Goal: Information Seeking & Learning: Check status

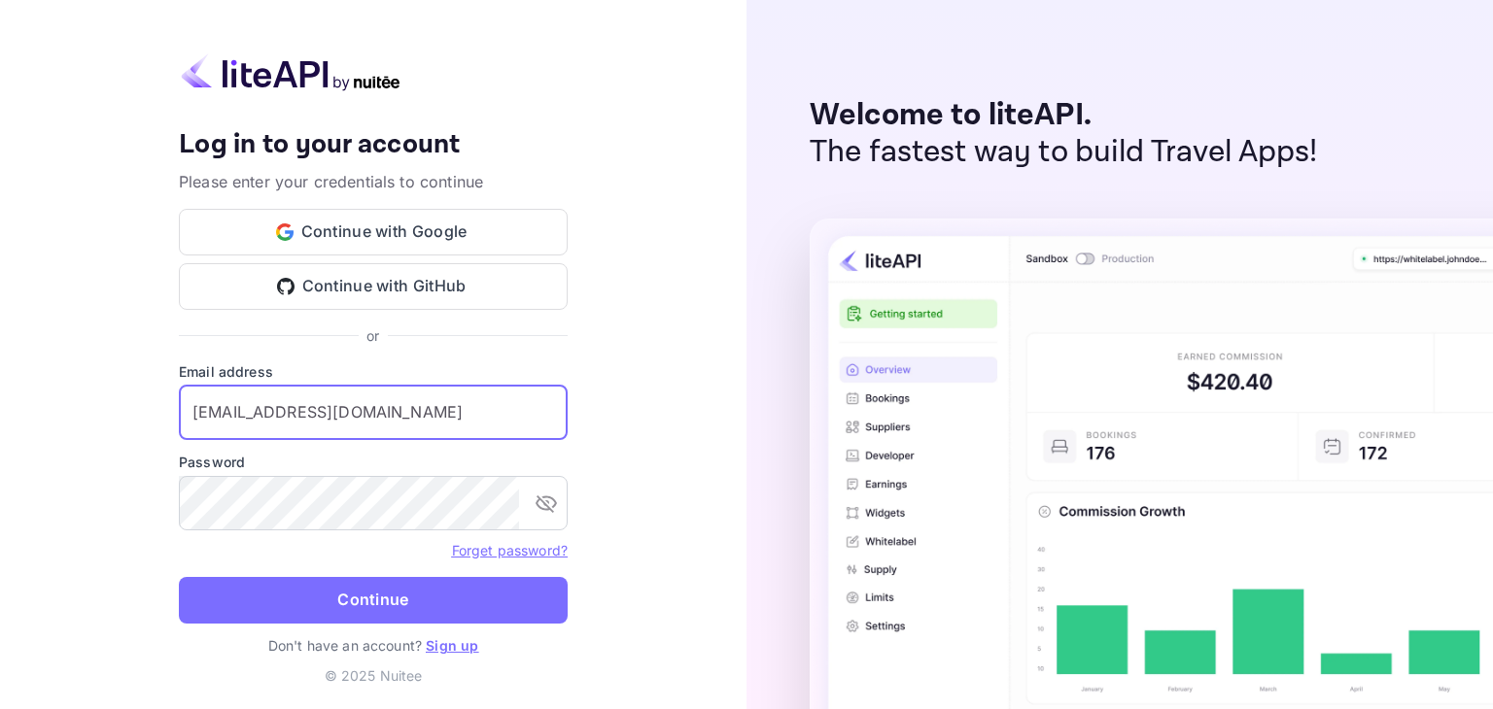
type input "midlehusky@hotmail.com"
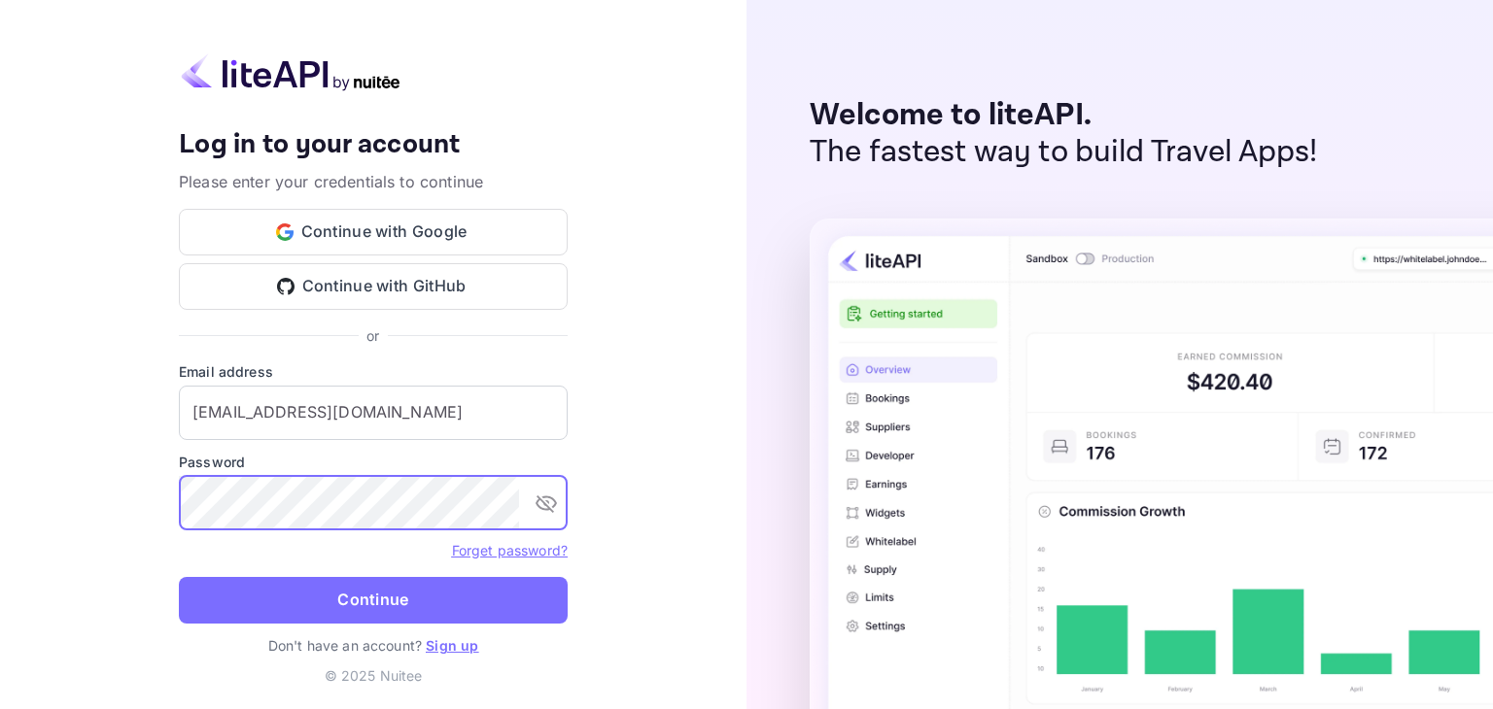
click at [179, 577] on button "Continue" at bounding box center [373, 600] width 389 height 47
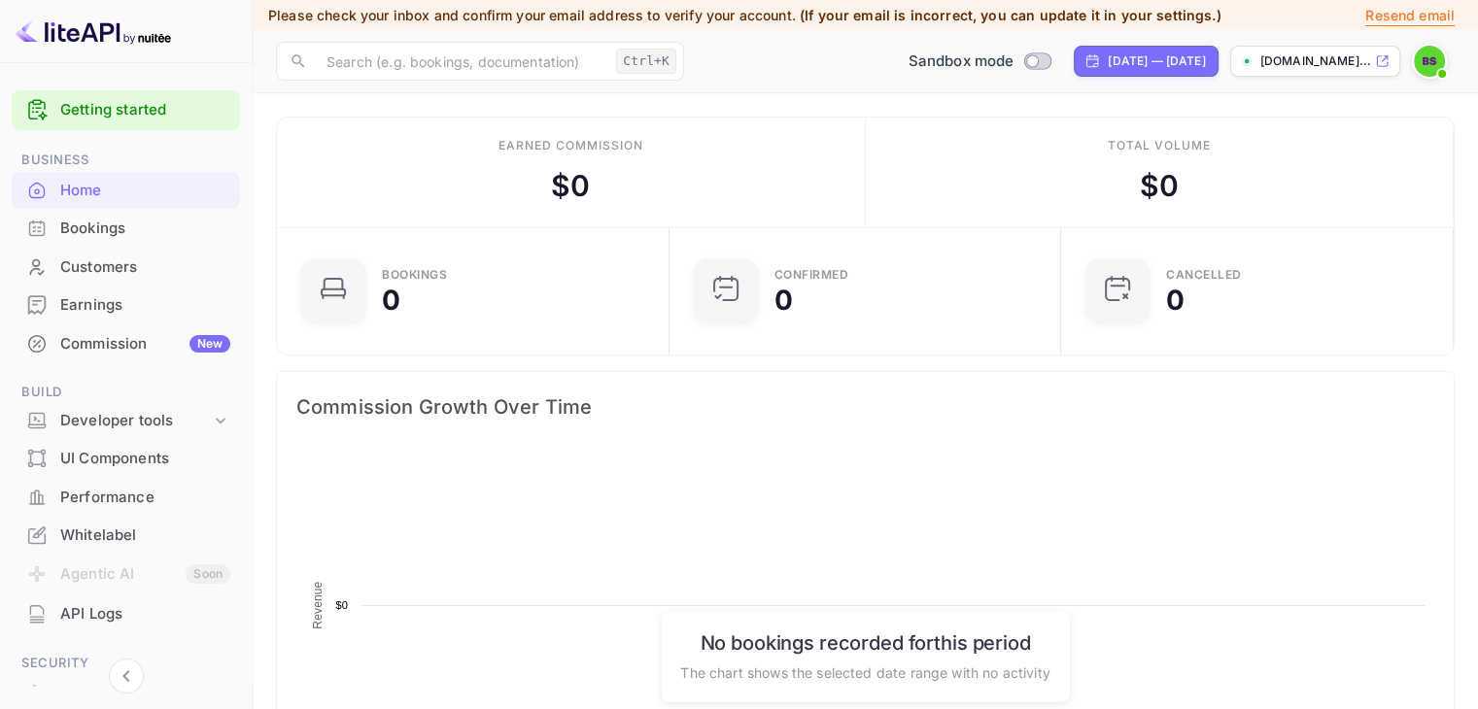
scroll to position [301, 365]
click at [1407, 16] on p "Resend email" at bounding box center [1410, 15] width 89 height 21
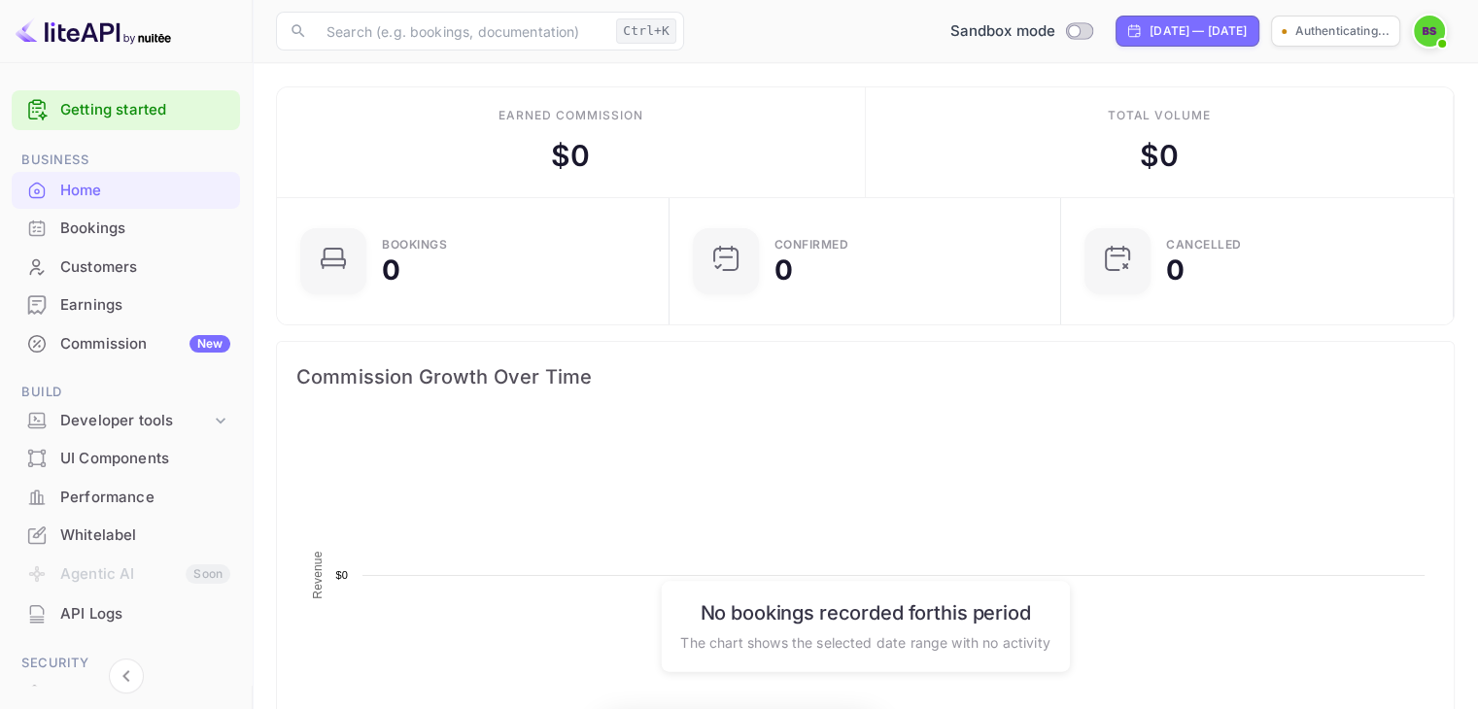
scroll to position [301, 365]
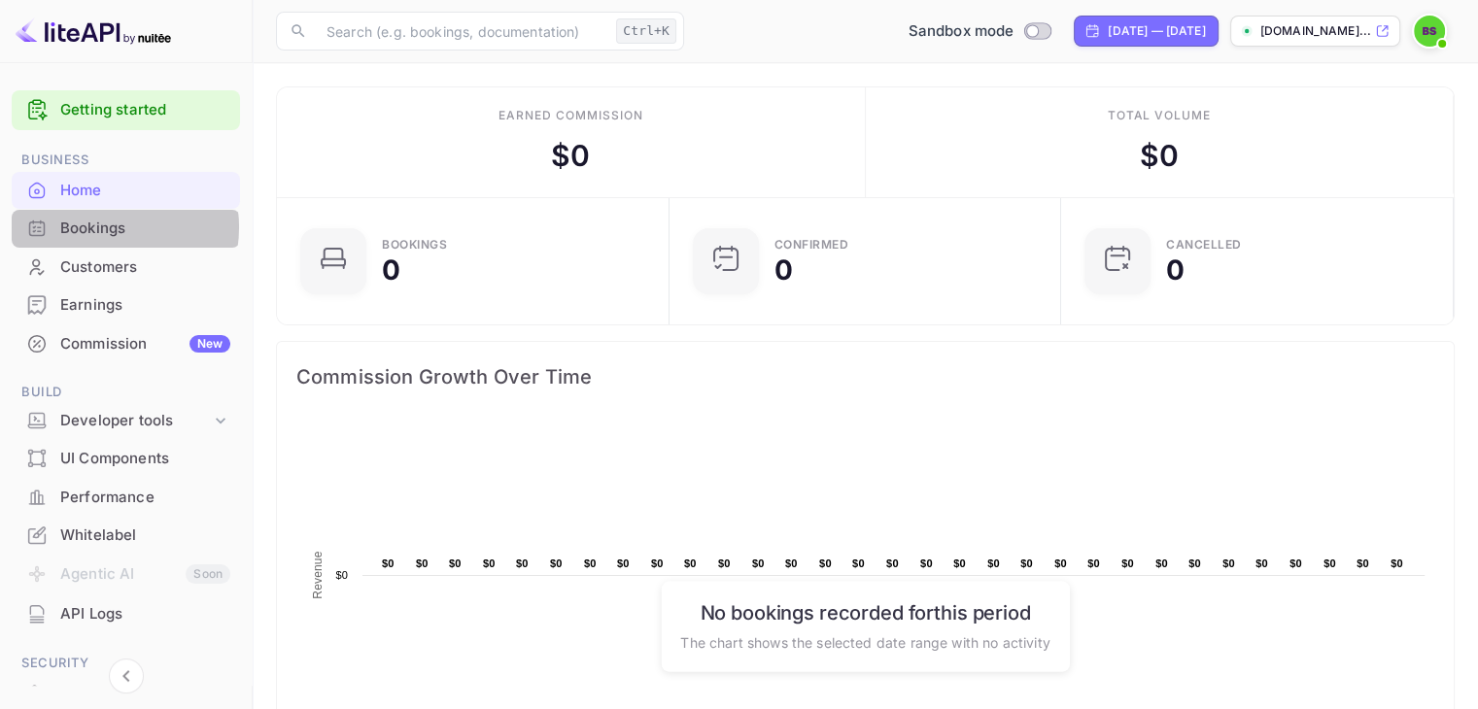
click at [105, 227] on div "Bookings" at bounding box center [145, 229] width 170 height 22
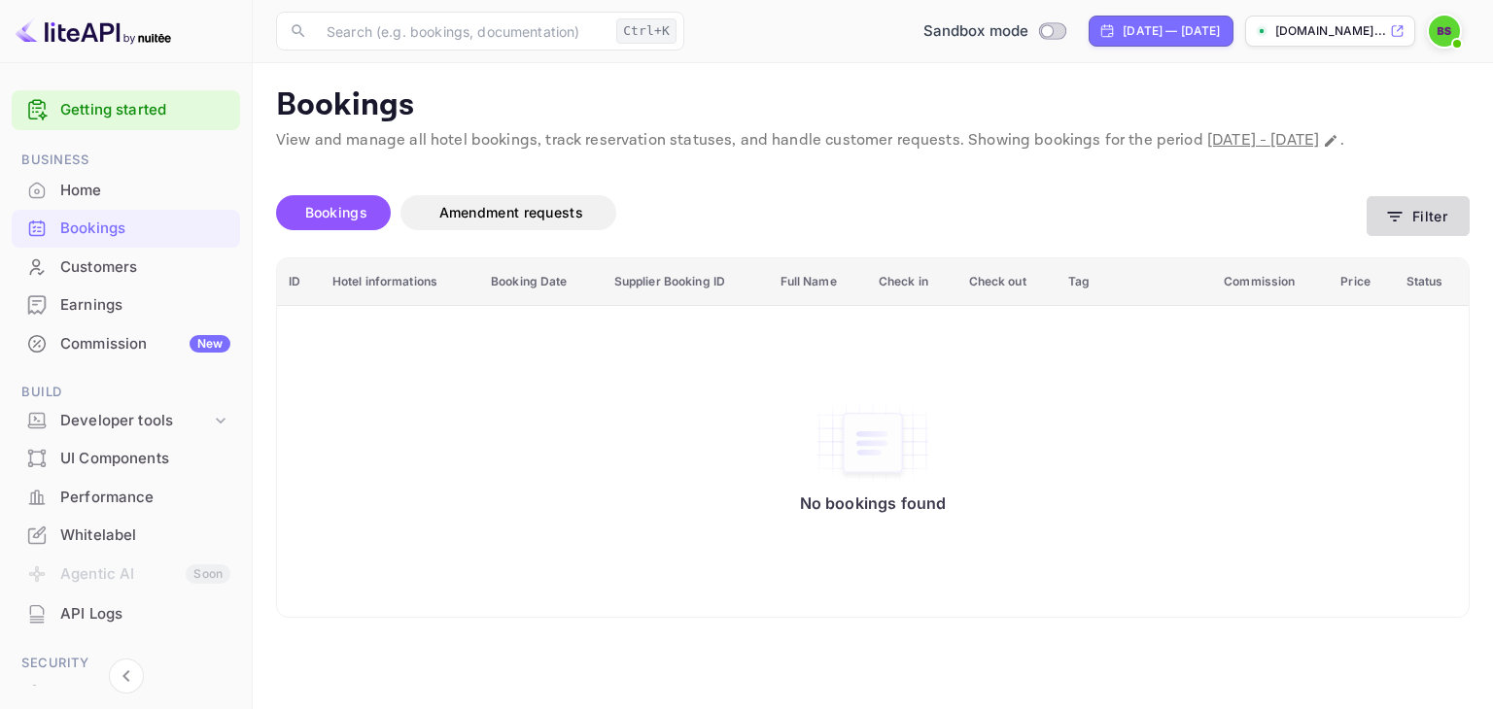
click at [1405, 236] on button "Filter" at bounding box center [1417, 216] width 103 height 40
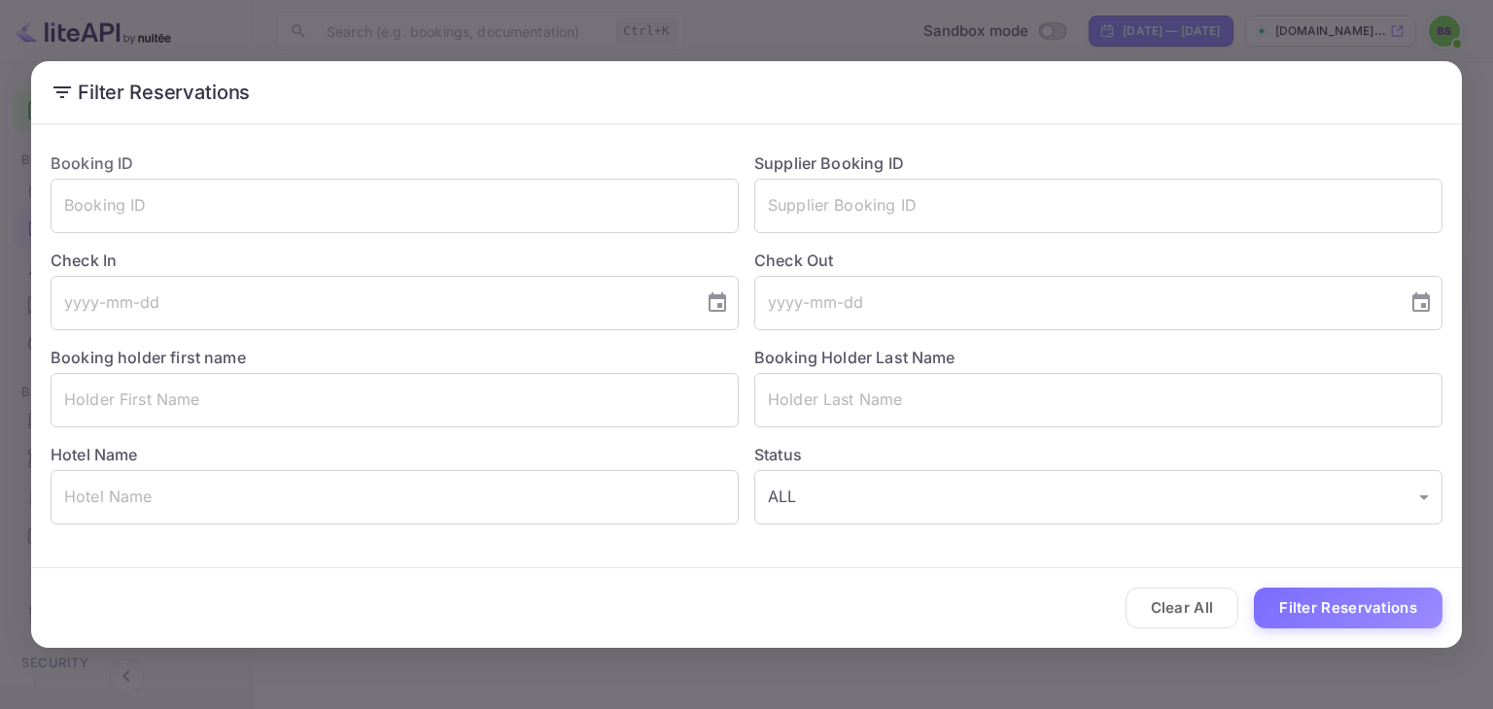
click at [1288, 40] on div "Filter Reservations Booking ID ​ Supplier Booking ID ​ Check In ​ Check Out ​ B…" at bounding box center [746, 354] width 1493 height 709
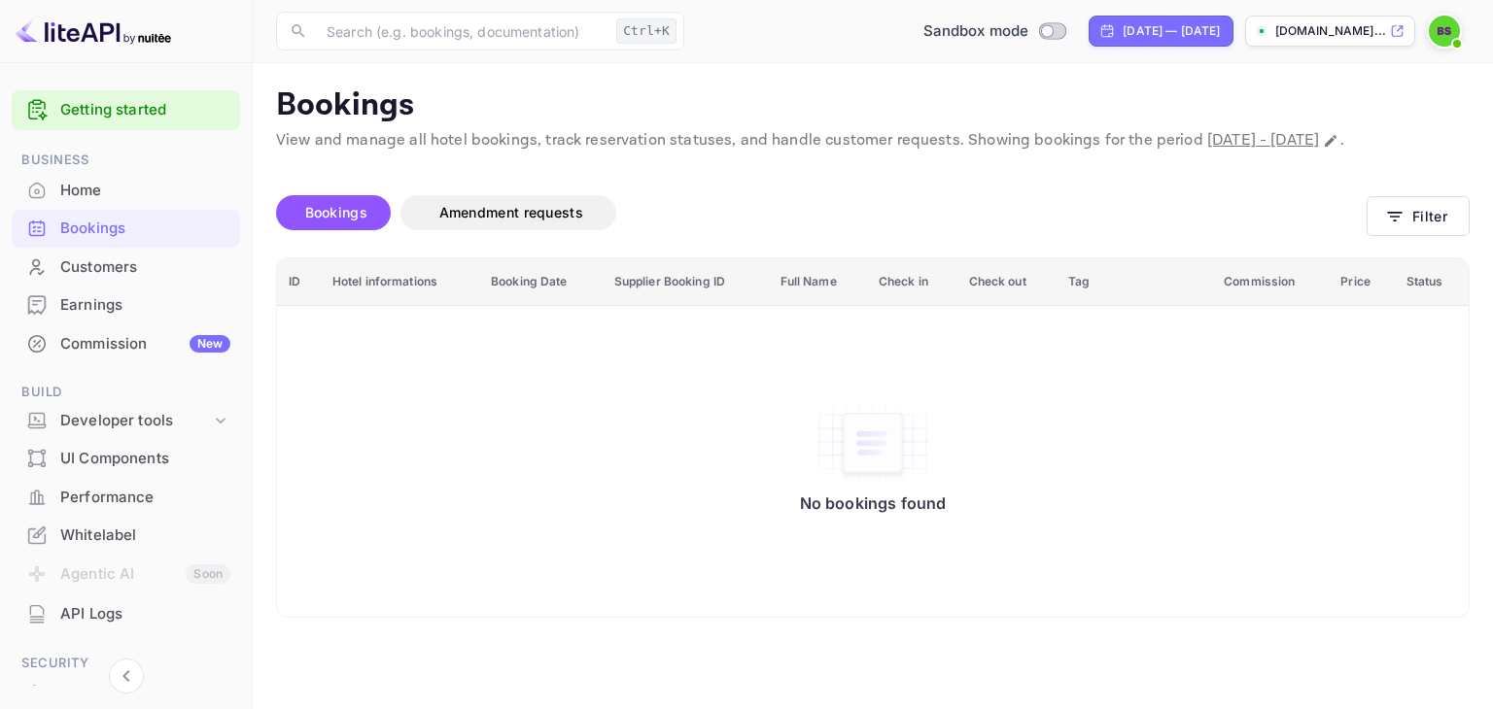
click at [1260, 136] on span "[DATE] - [DATE]" at bounding box center [1263, 140] width 112 height 20
click at [330, 221] on span "Bookings" at bounding box center [336, 212] width 62 height 17
click at [1323, 149] on icon "Change date range" at bounding box center [1331, 141] width 16 height 16
select select "7"
select select "2025"
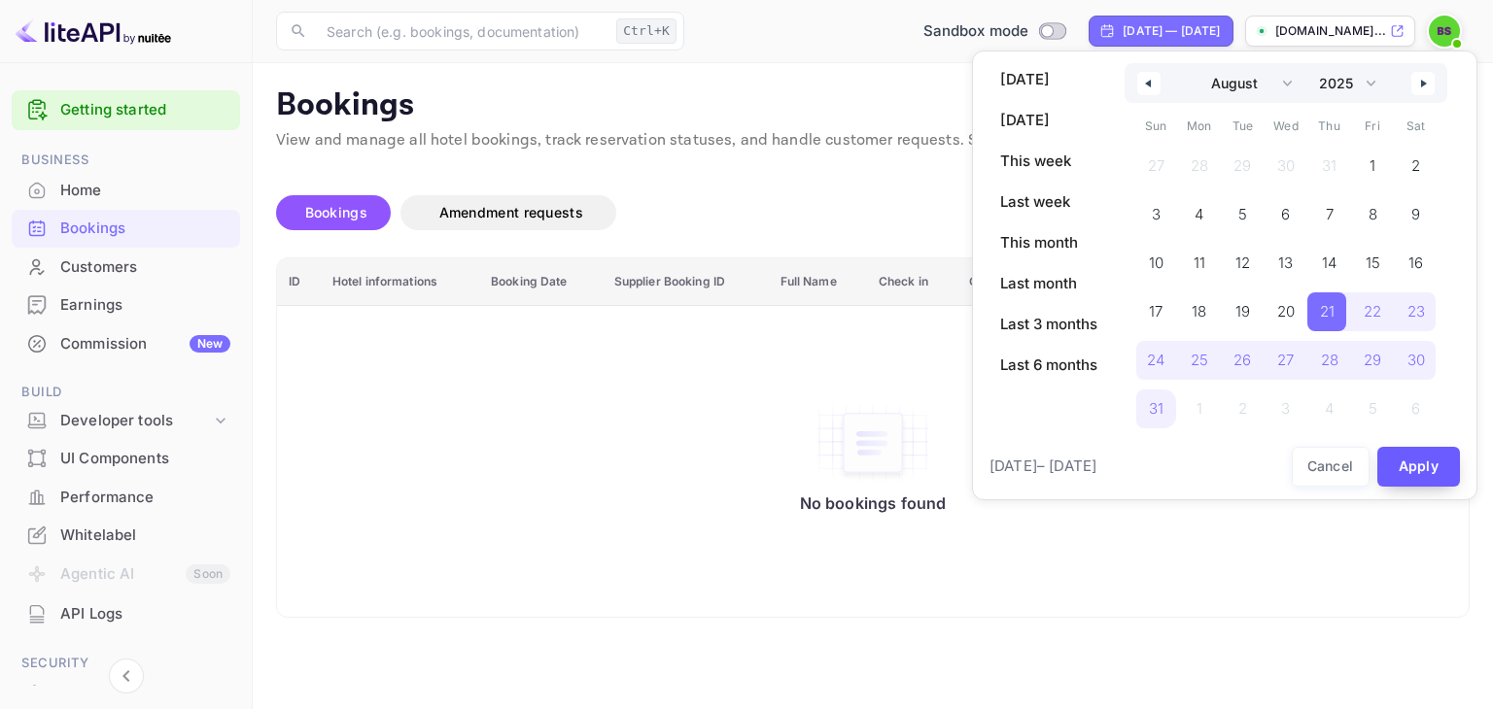
click at [1400, 470] on button "Apply" at bounding box center [1419, 467] width 84 height 40
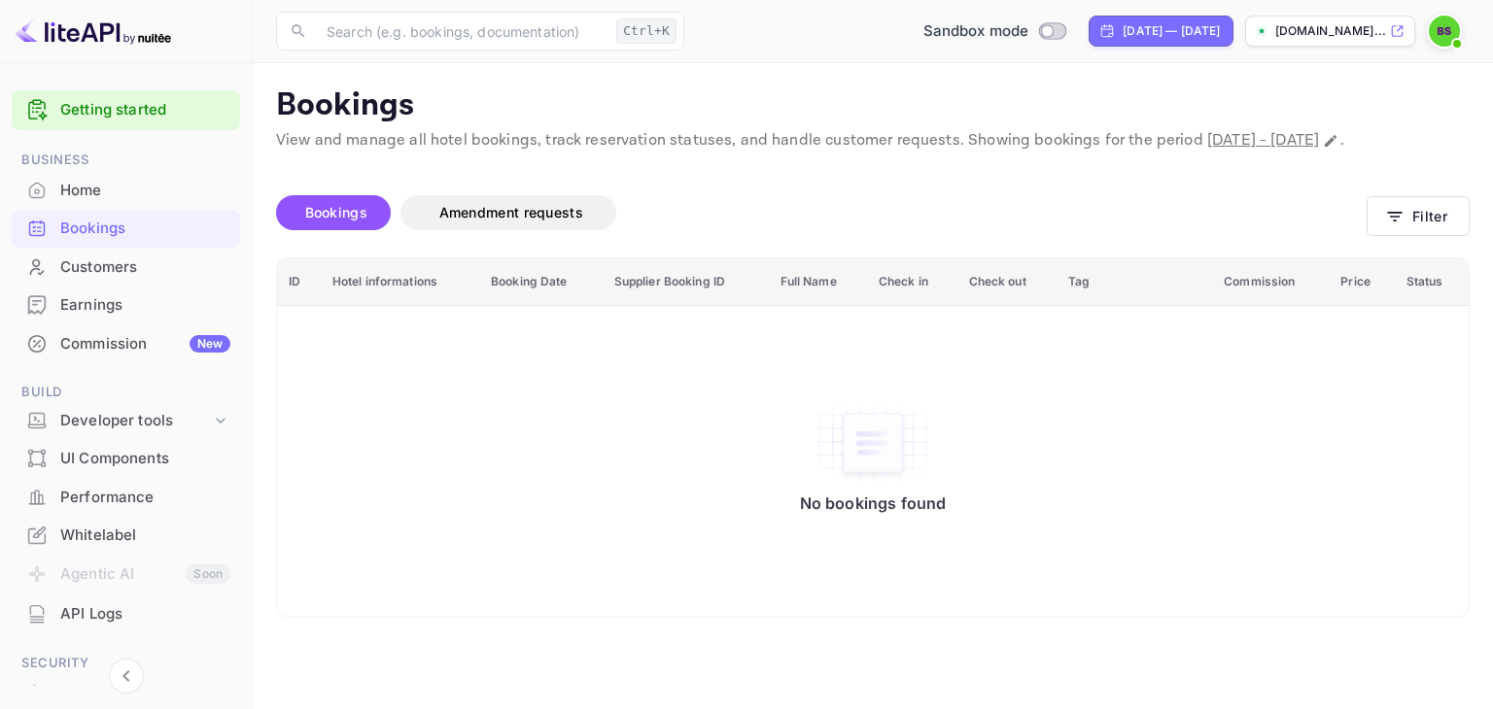
click at [1319, 136] on span "[DATE] - [DATE]" at bounding box center [1263, 140] width 112 height 20
click at [1319, 145] on span "[DATE] - [DATE]" at bounding box center [1263, 140] width 112 height 20
click at [1325, 147] on icon "Change date range" at bounding box center [1331, 141] width 12 height 12
select select "7"
select select "2025"
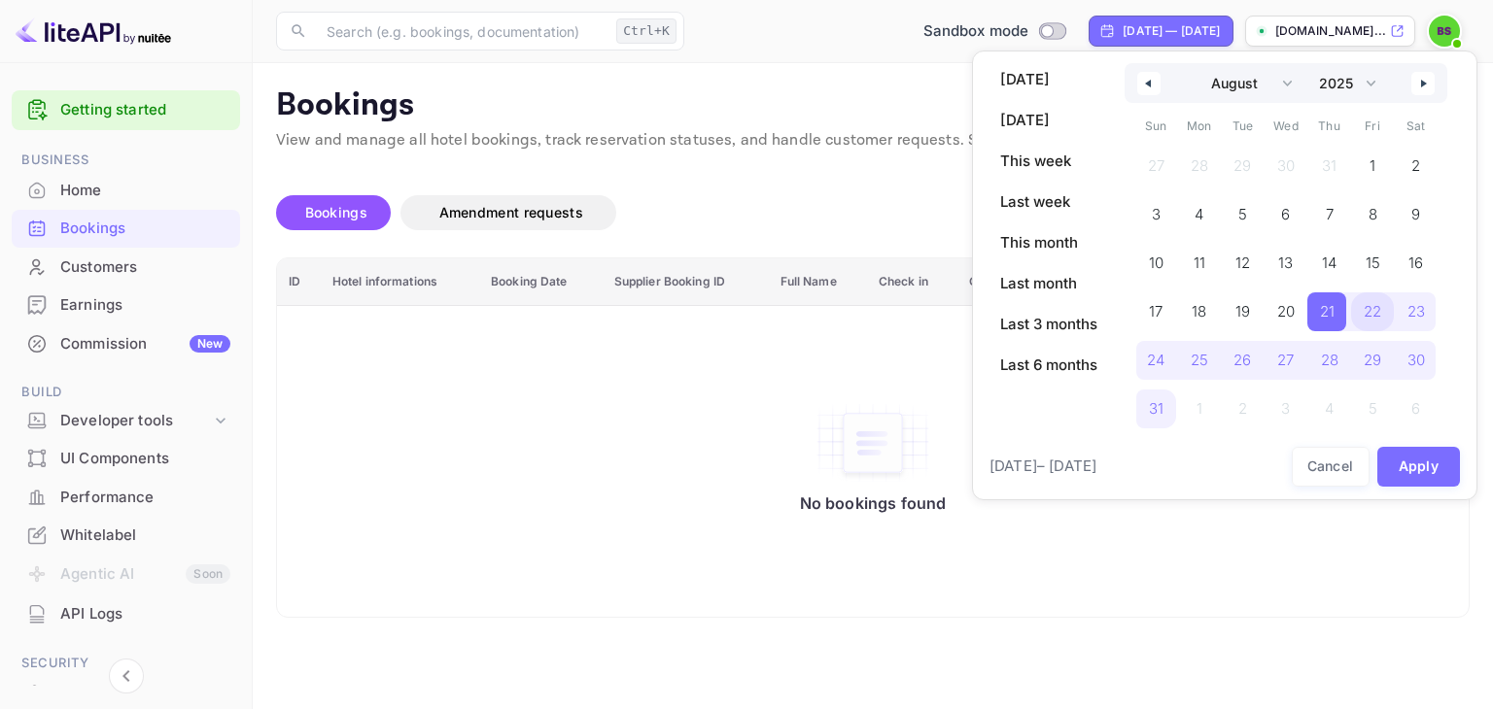
click at [1355, 310] on span "22" at bounding box center [1373, 312] width 44 height 39
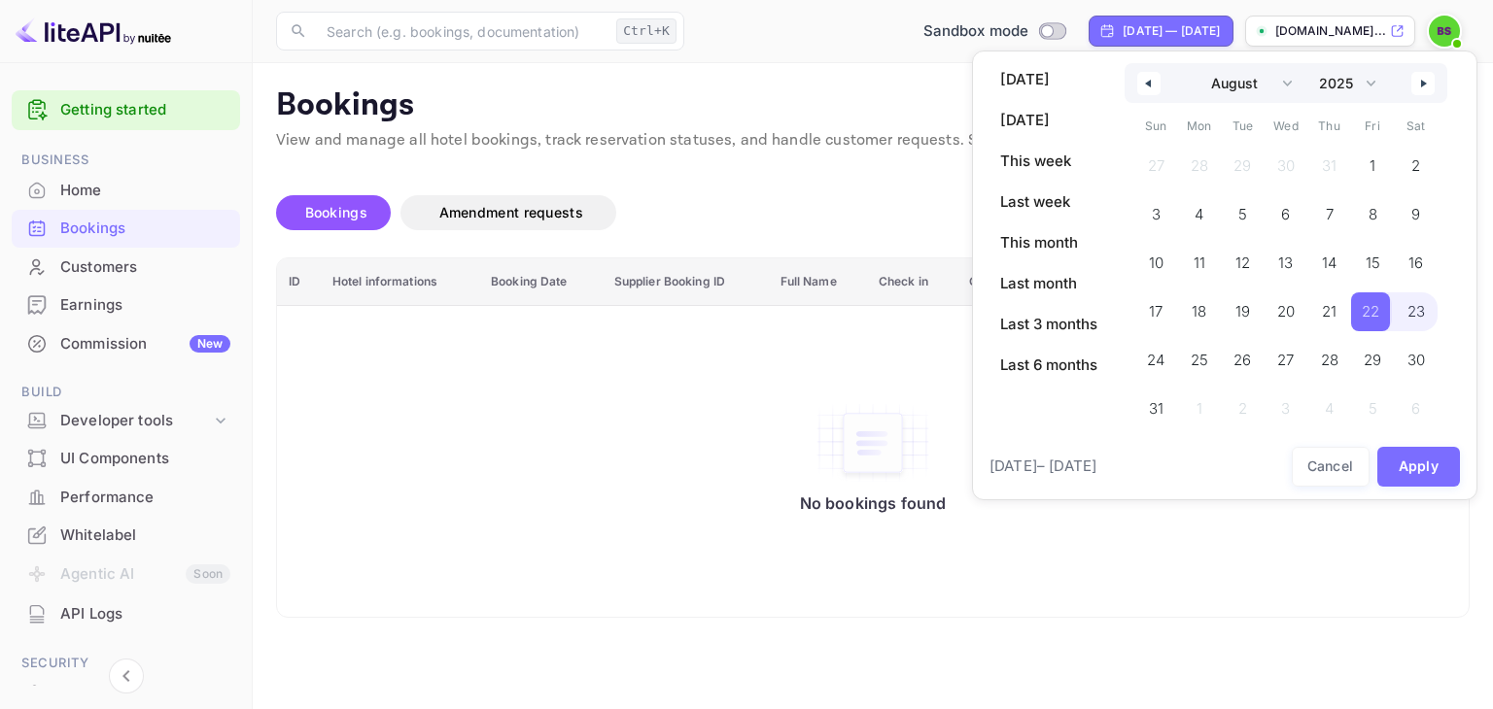
click at [1402, 315] on span "23" at bounding box center [1416, 312] width 44 height 39
click at [1153, 402] on span "31" at bounding box center [1156, 409] width 15 height 35
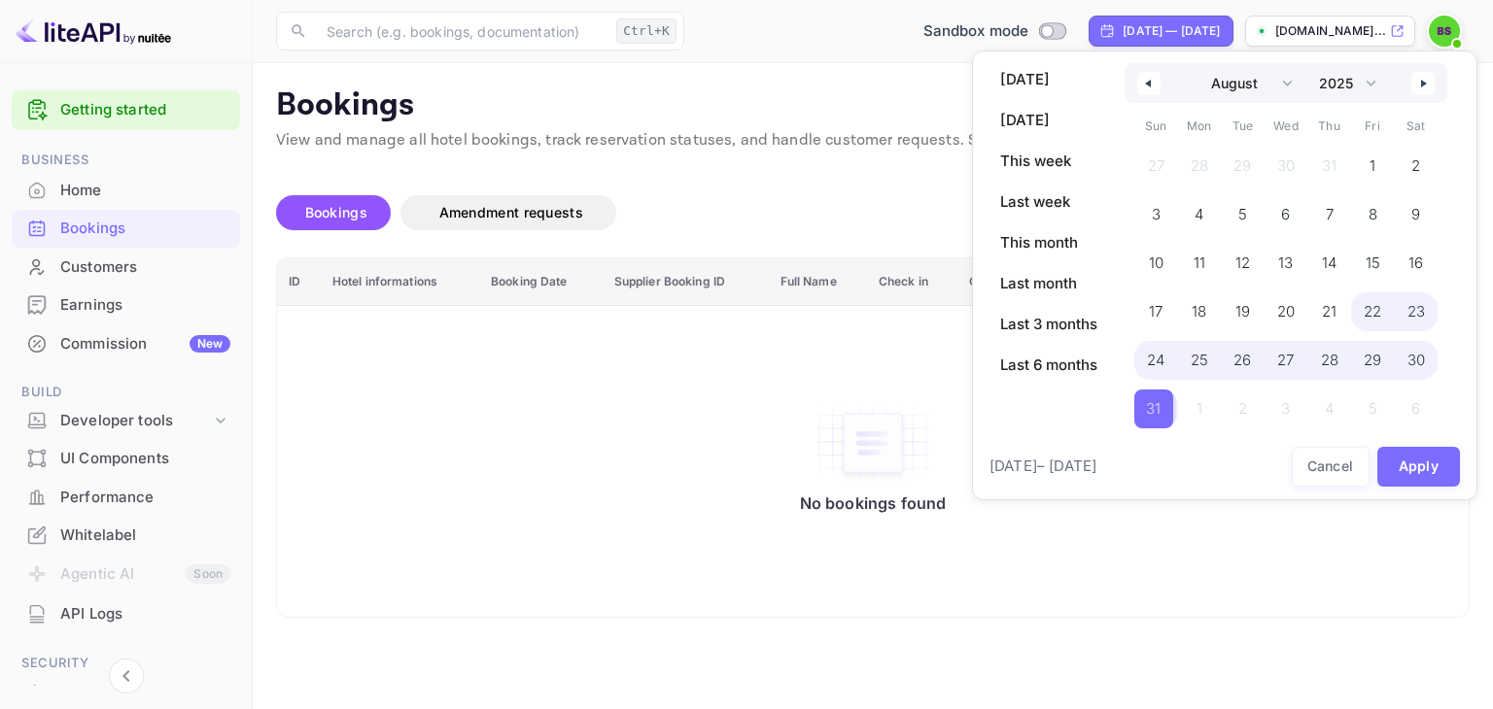
click at [1358, 316] on span "22" at bounding box center [1373, 312] width 44 height 39
click at [1415, 475] on button "Apply" at bounding box center [1419, 467] width 84 height 40
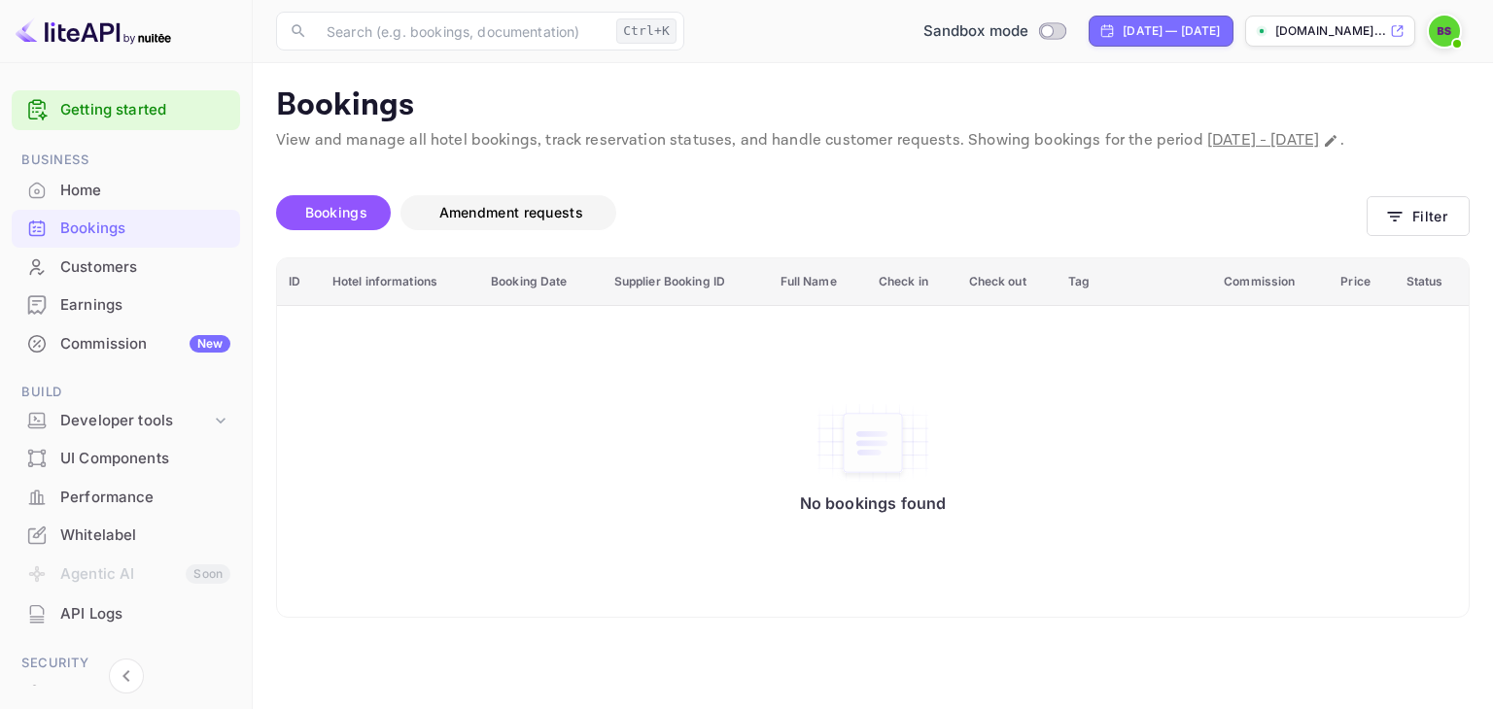
click at [521, 221] on span "Amendment requests" at bounding box center [511, 212] width 144 height 17
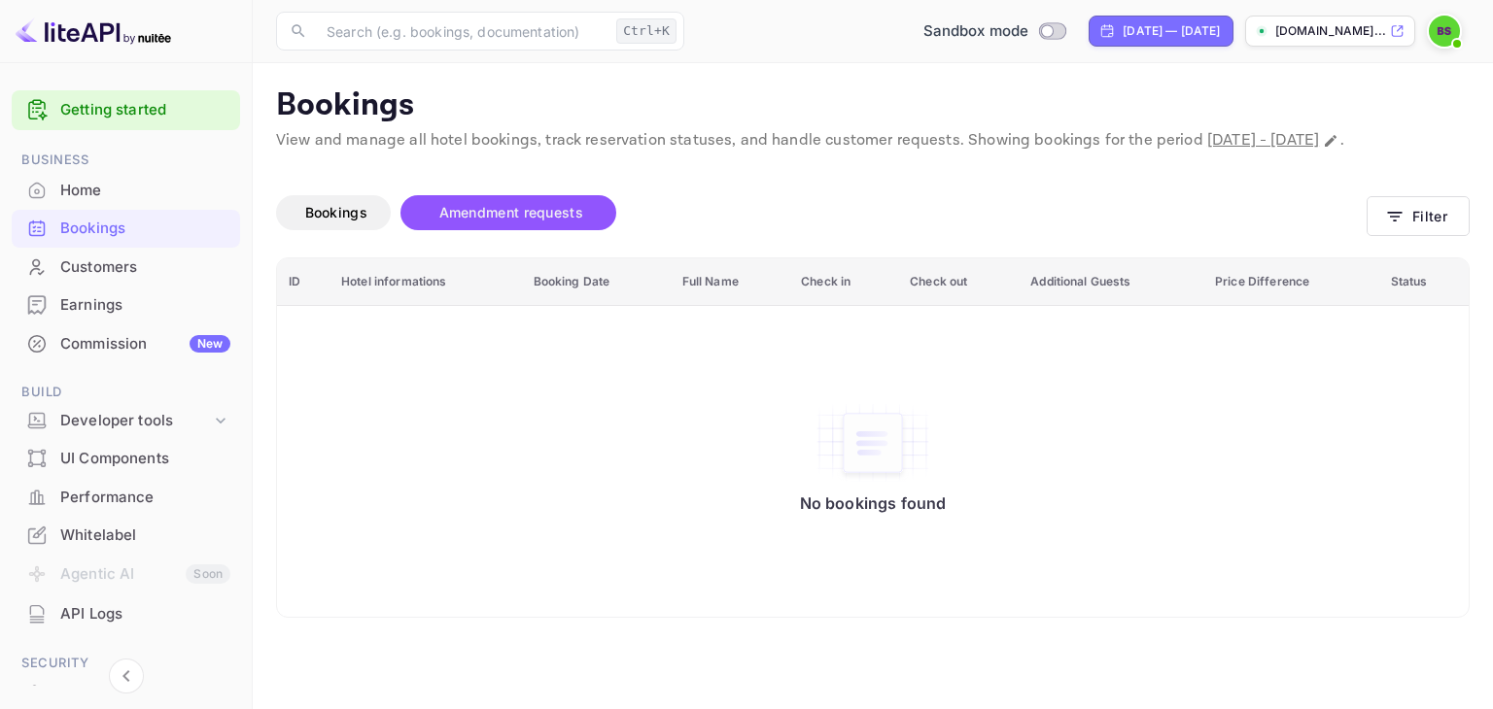
click at [103, 266] on div "Customers" at bounding box center [145, 268] width 170 height 22
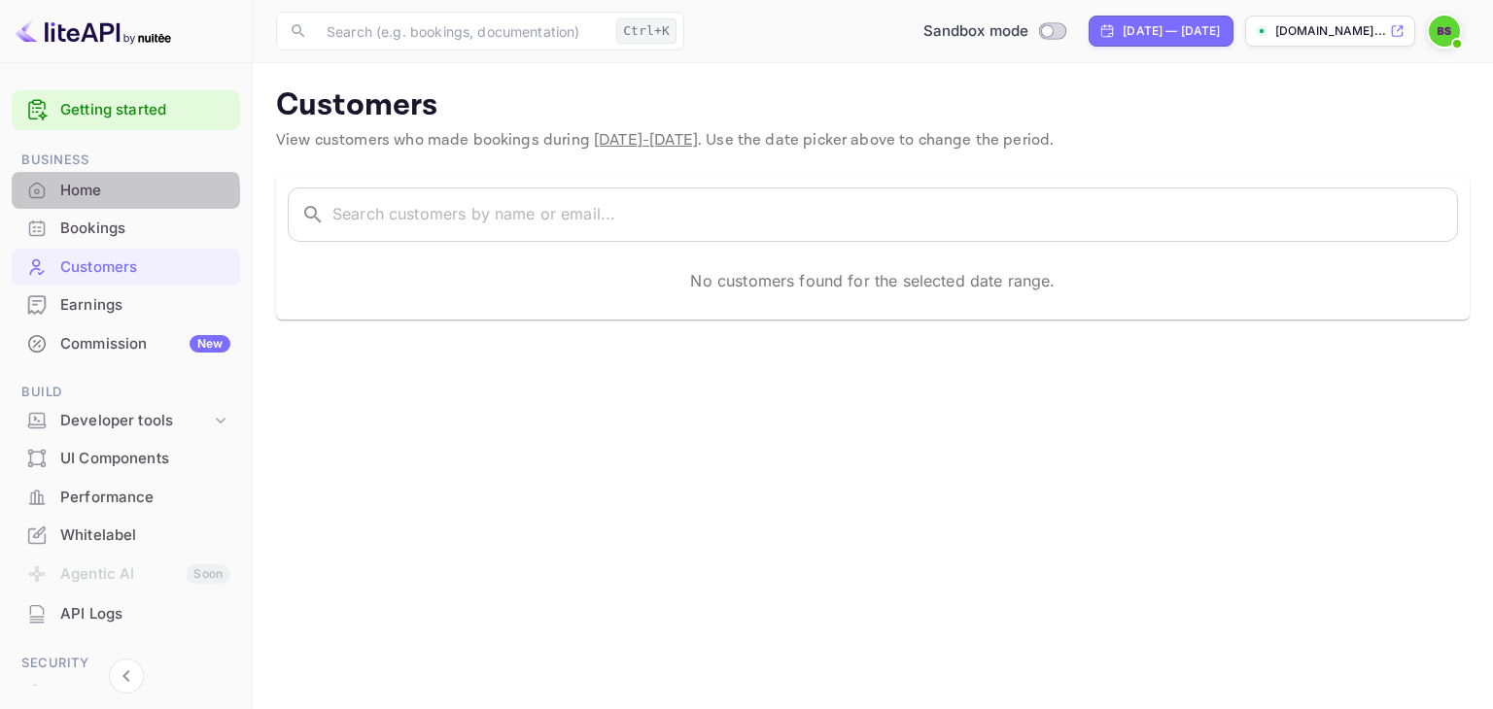
click at [90, 202] on div "Home" at bounding box center [126, 191] width 228 height 38
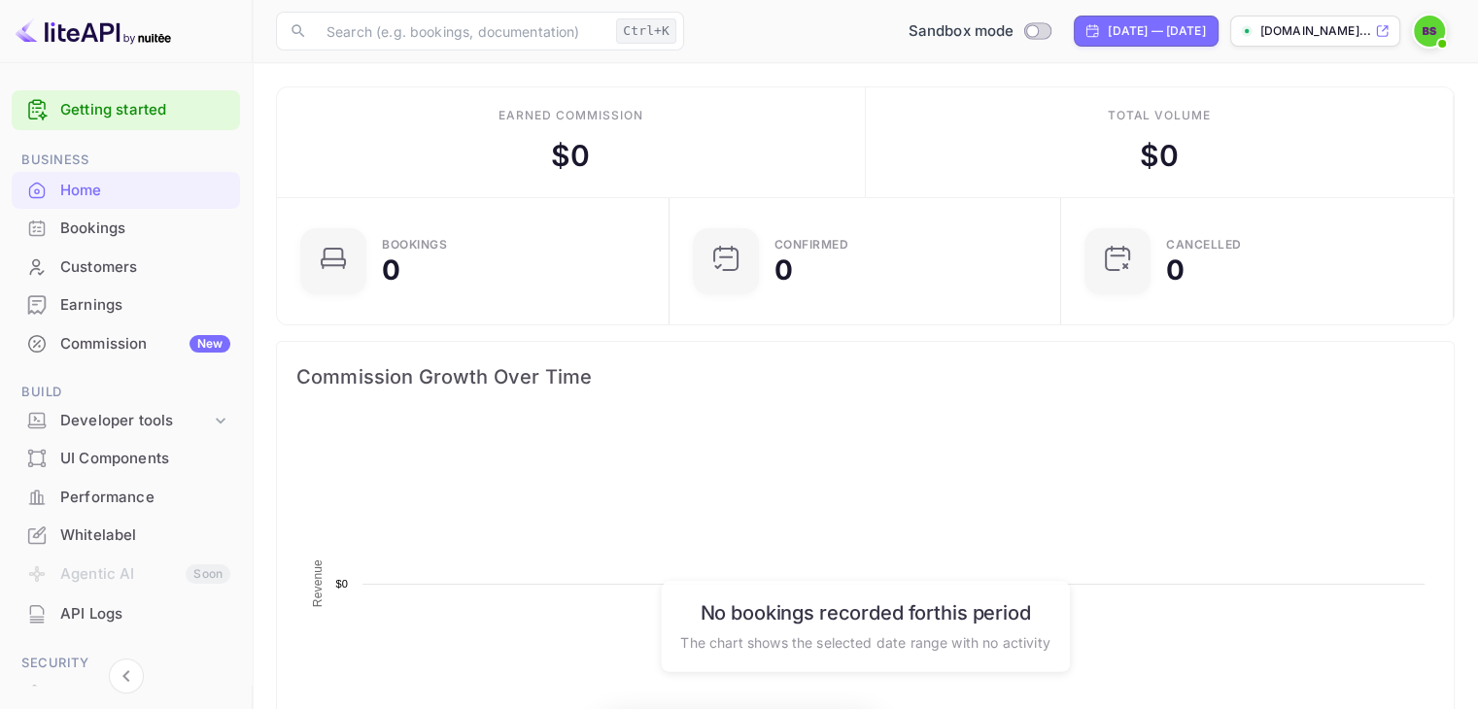
scroll to position [301, 365]
click at [1322, 35] on p "[DOMAIN_NAME]..." at bounding box center [1316, 30] width 111 height 17
click at [1311, 29] on p "[DOMAIN_NAME]..." at bounding box center [1316, 30] width 111 height 17
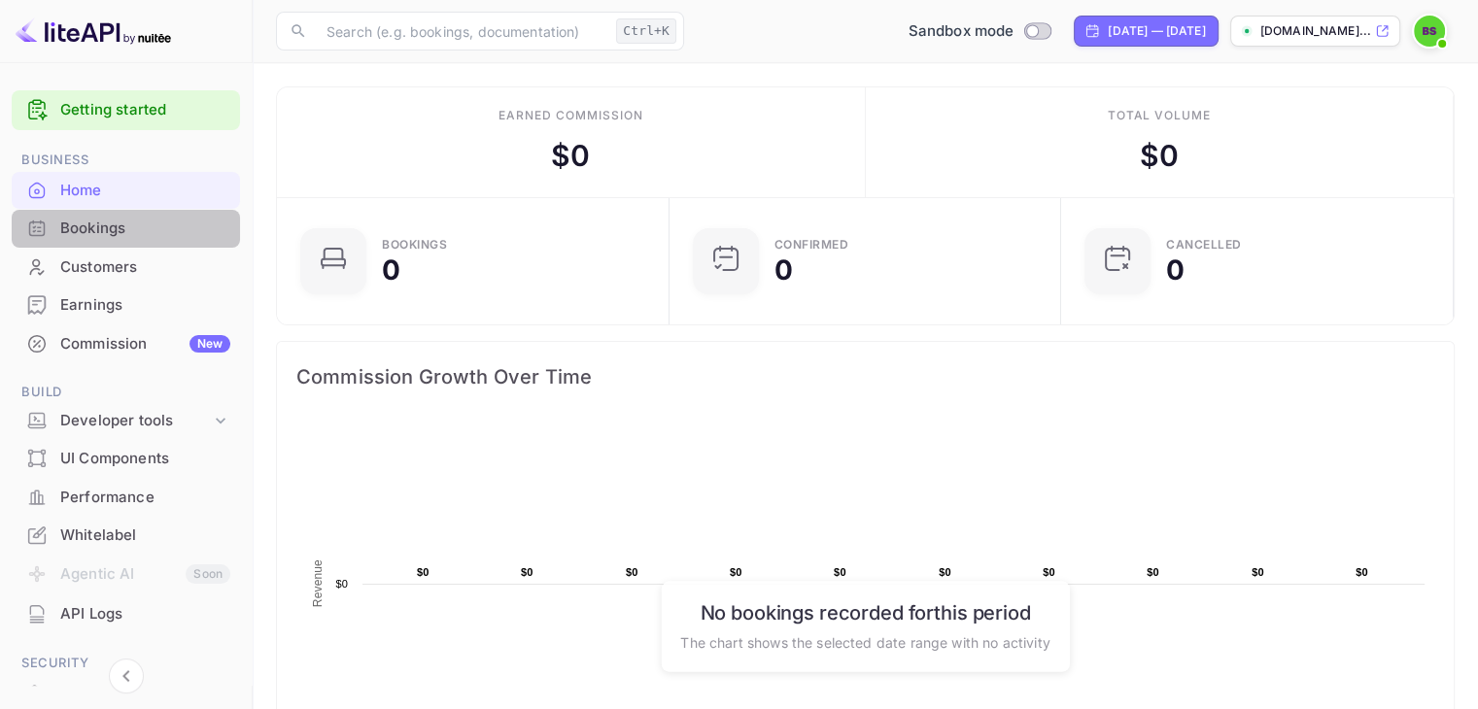
click at [125, 230] on div "Bookings" at bounding box center [145, 229] width 170 height 22
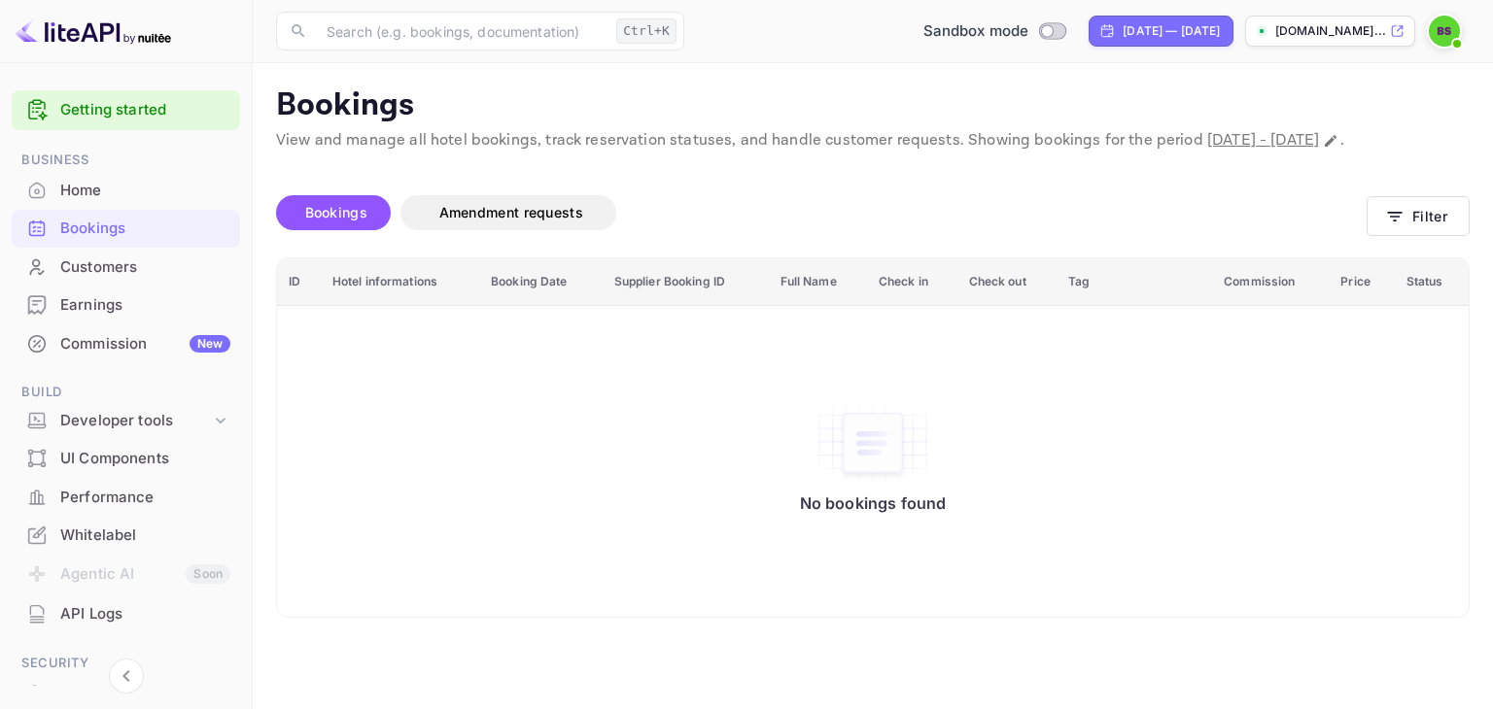
click at [1438, 32] on img at bounding box center [1444, 31] width 31 height 31
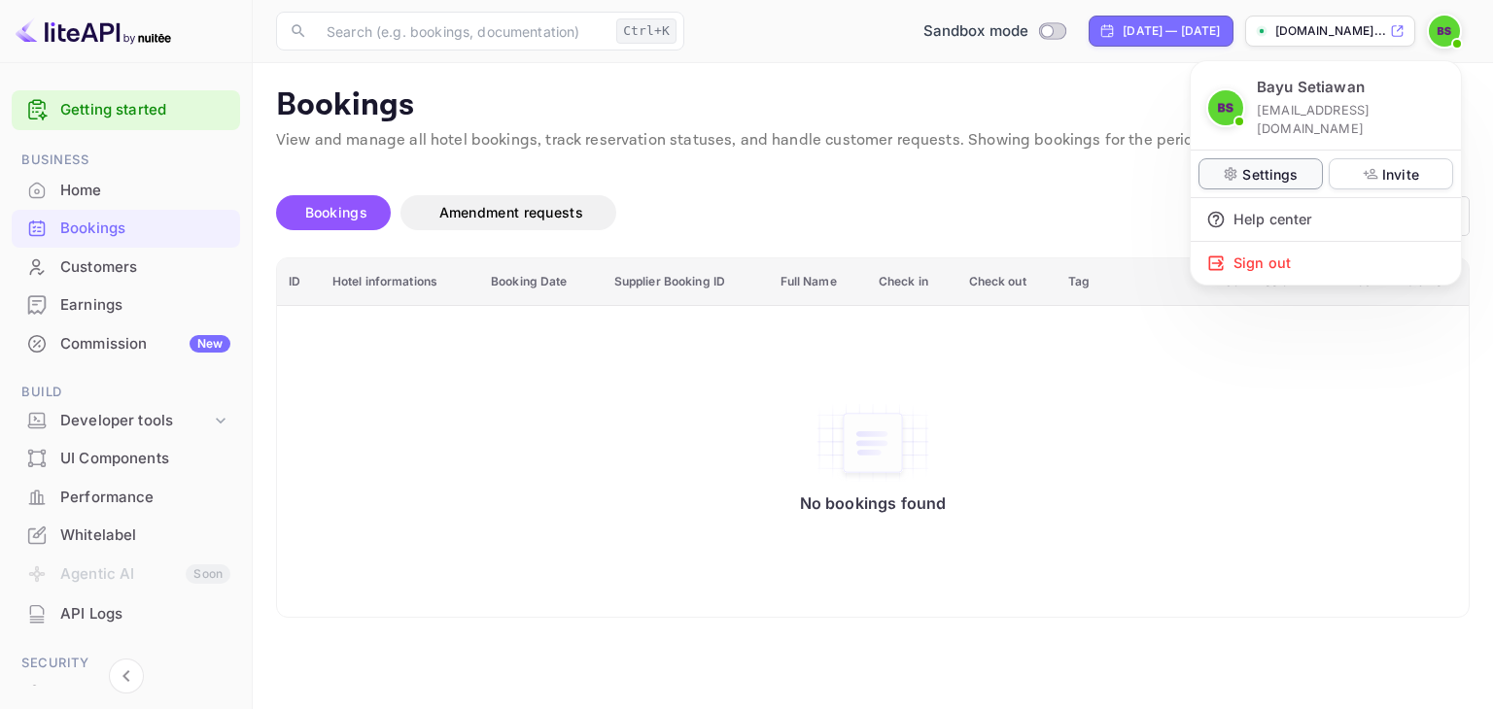
click at [1286, 164] on p "Settings" at bounding box center [1269, 174] width 55 height 20
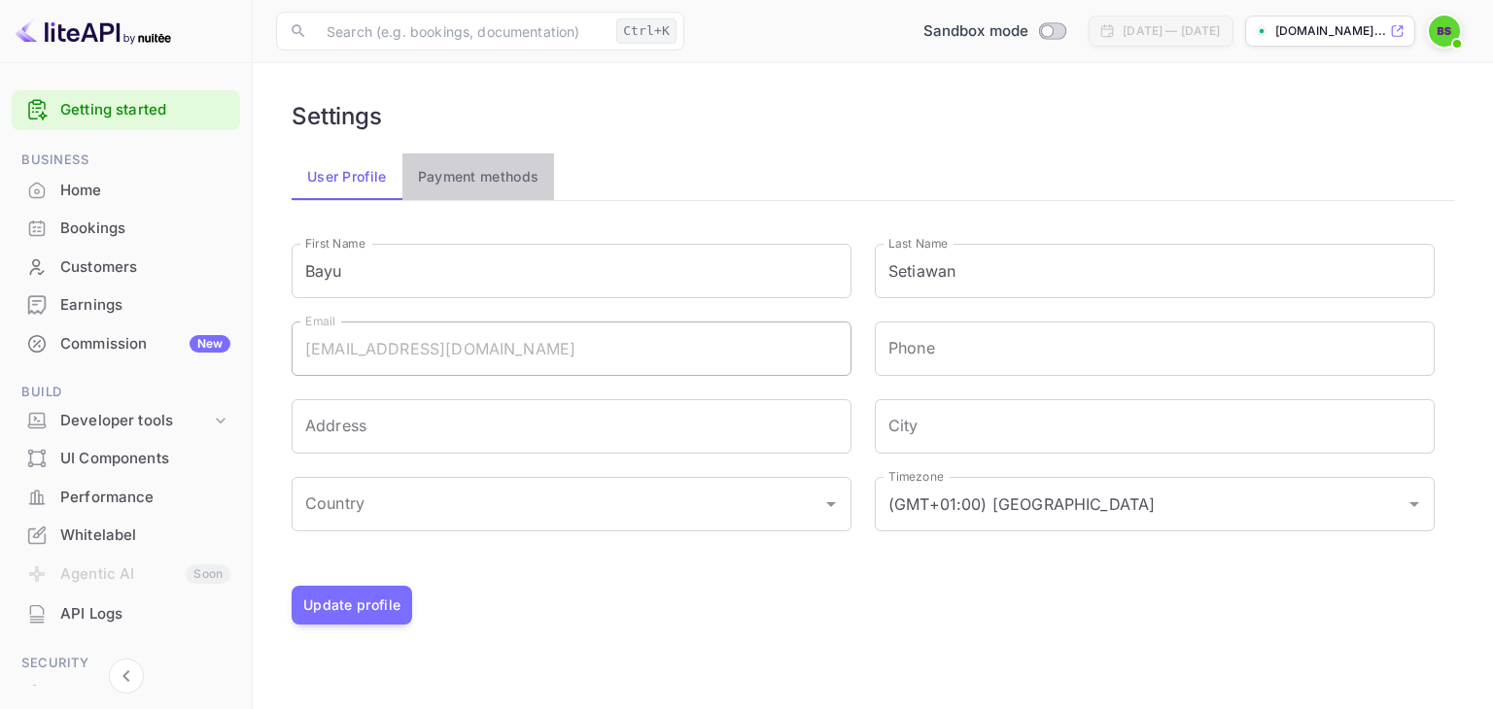
click at [480, 172] on button "Payment methods" at bounding box center [478, 177] width 153 height 47
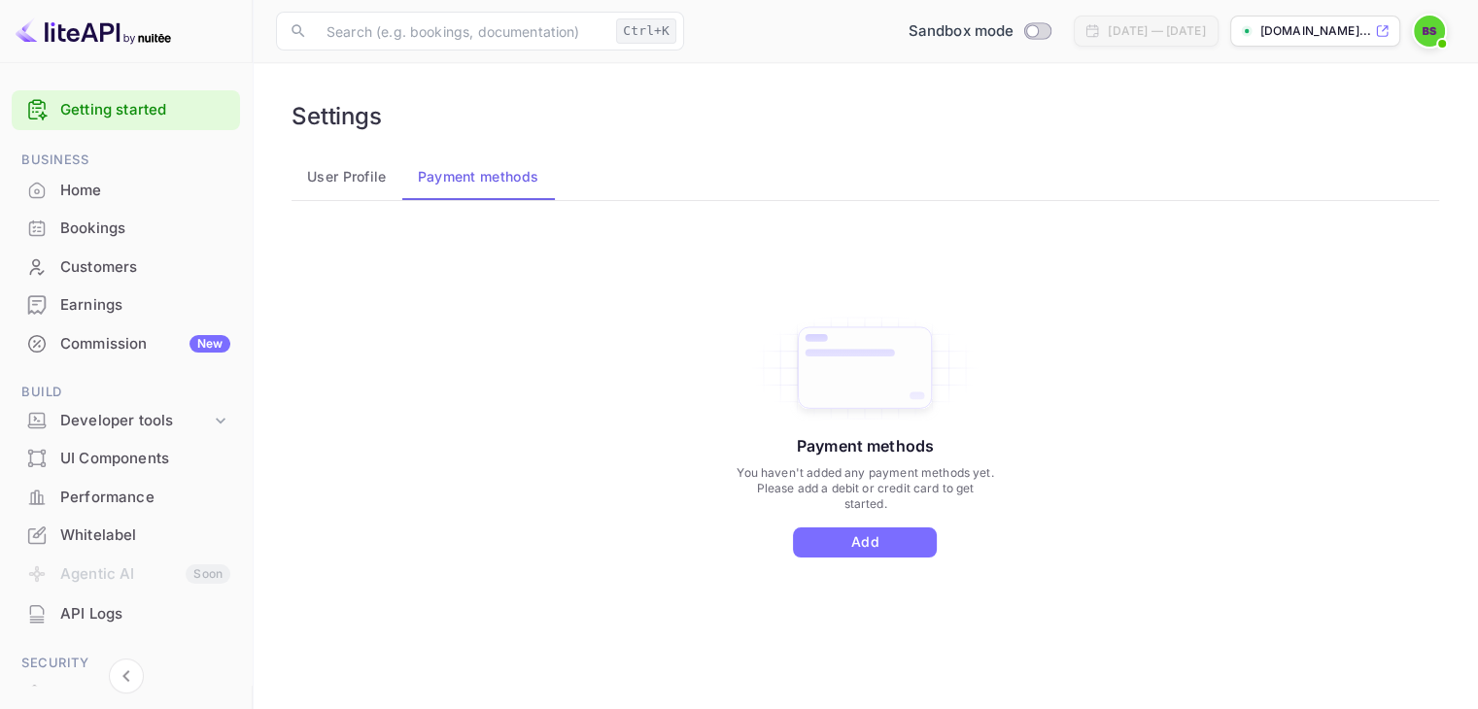
click at [355, 187] on button "User Profile" at bounding box center [347, 177] width 111 height 47
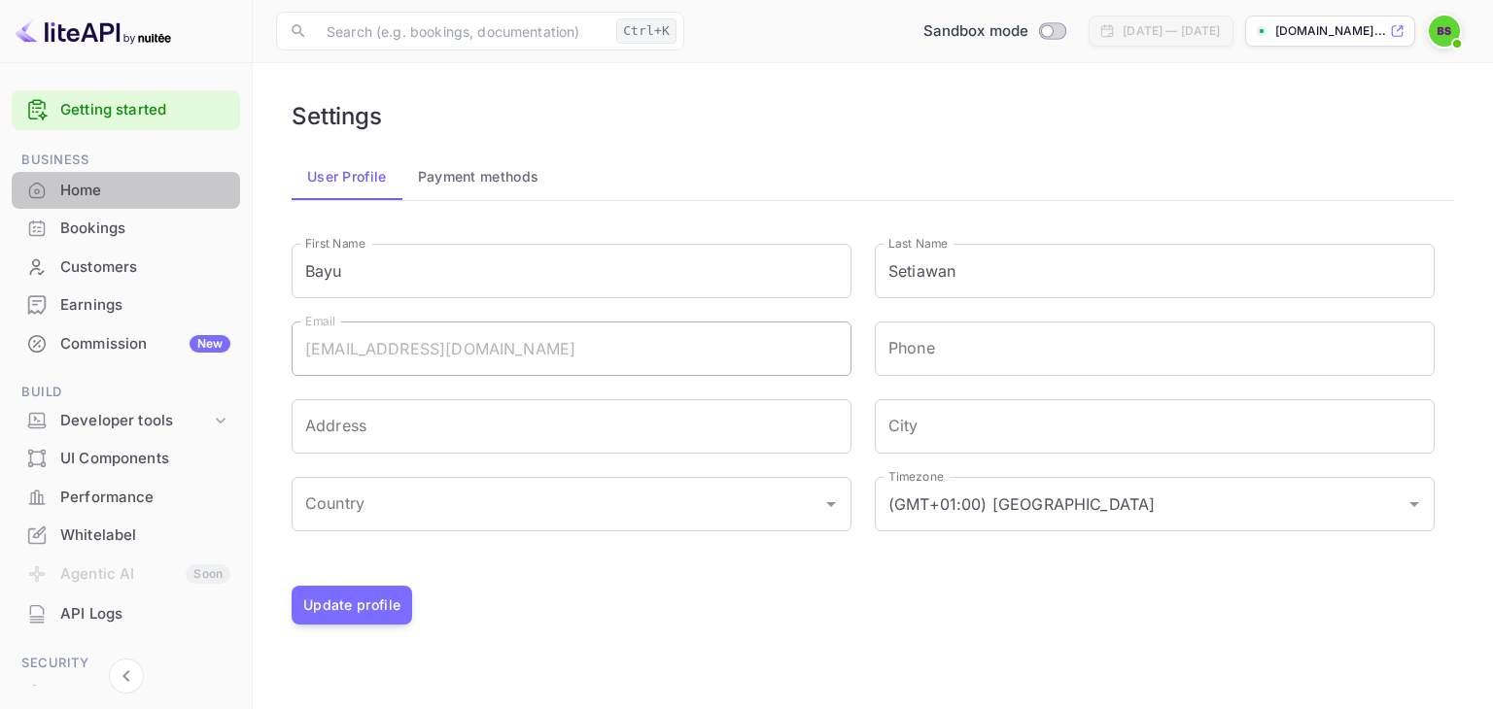
click at [134, 191] on div "Home" at bounding box center [145, 191] width 170 height 22
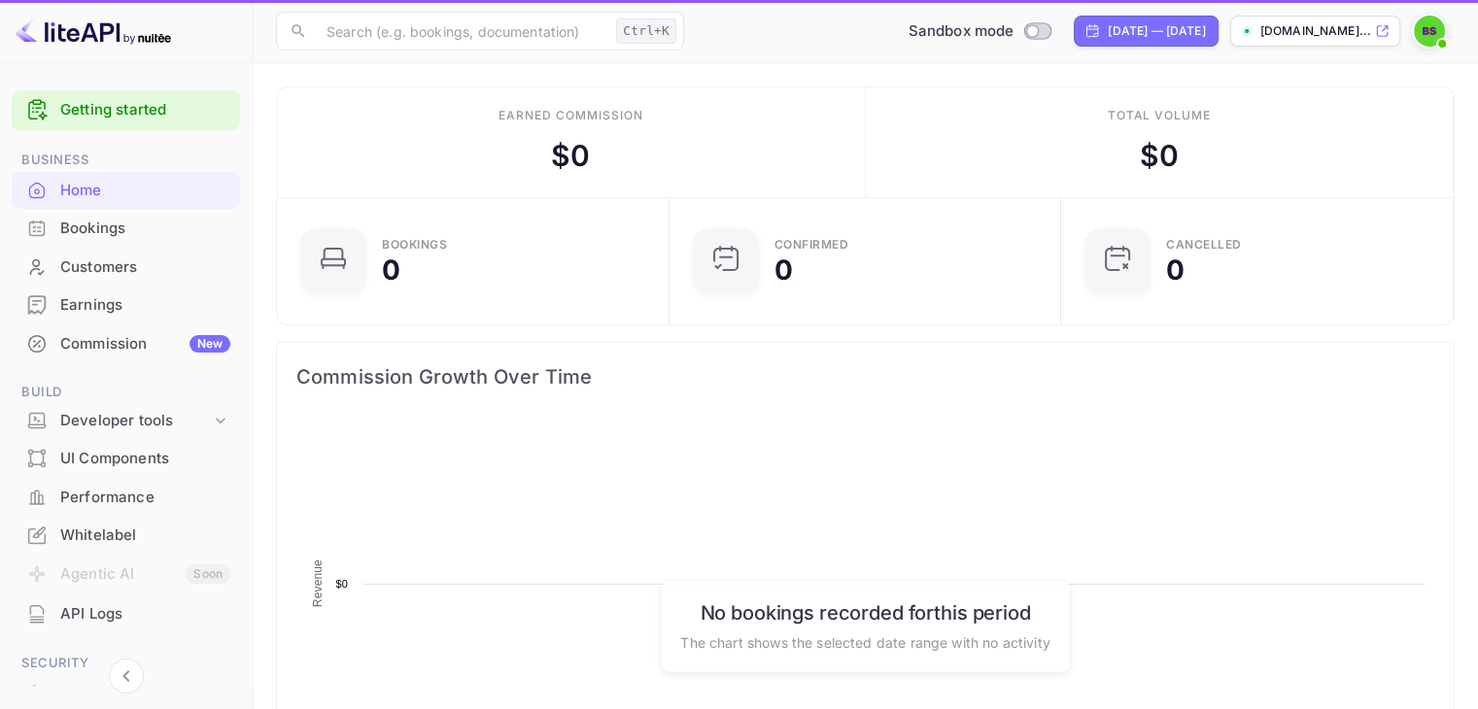
scroll to position [301, 365]
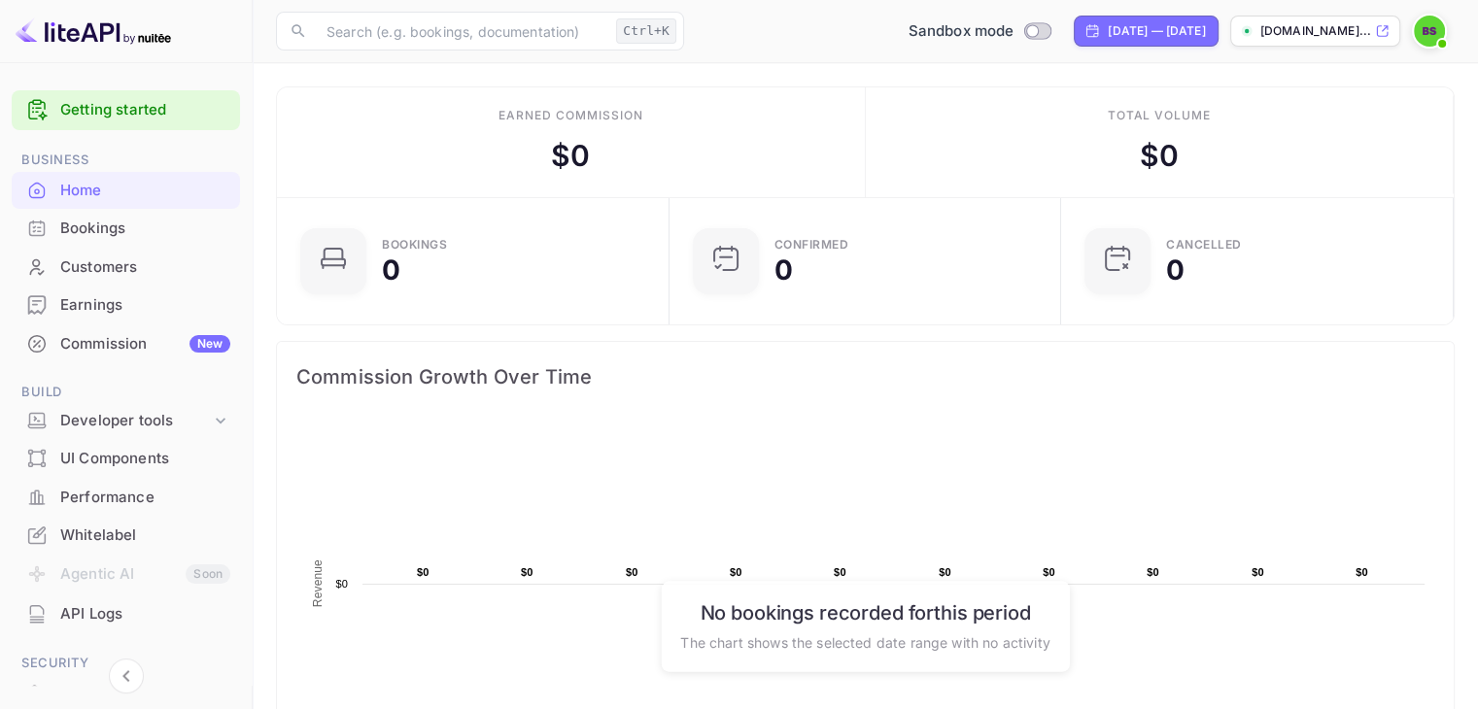
click at [1421, 36] on img at bounding box center [1429, 31] width 31 height 31
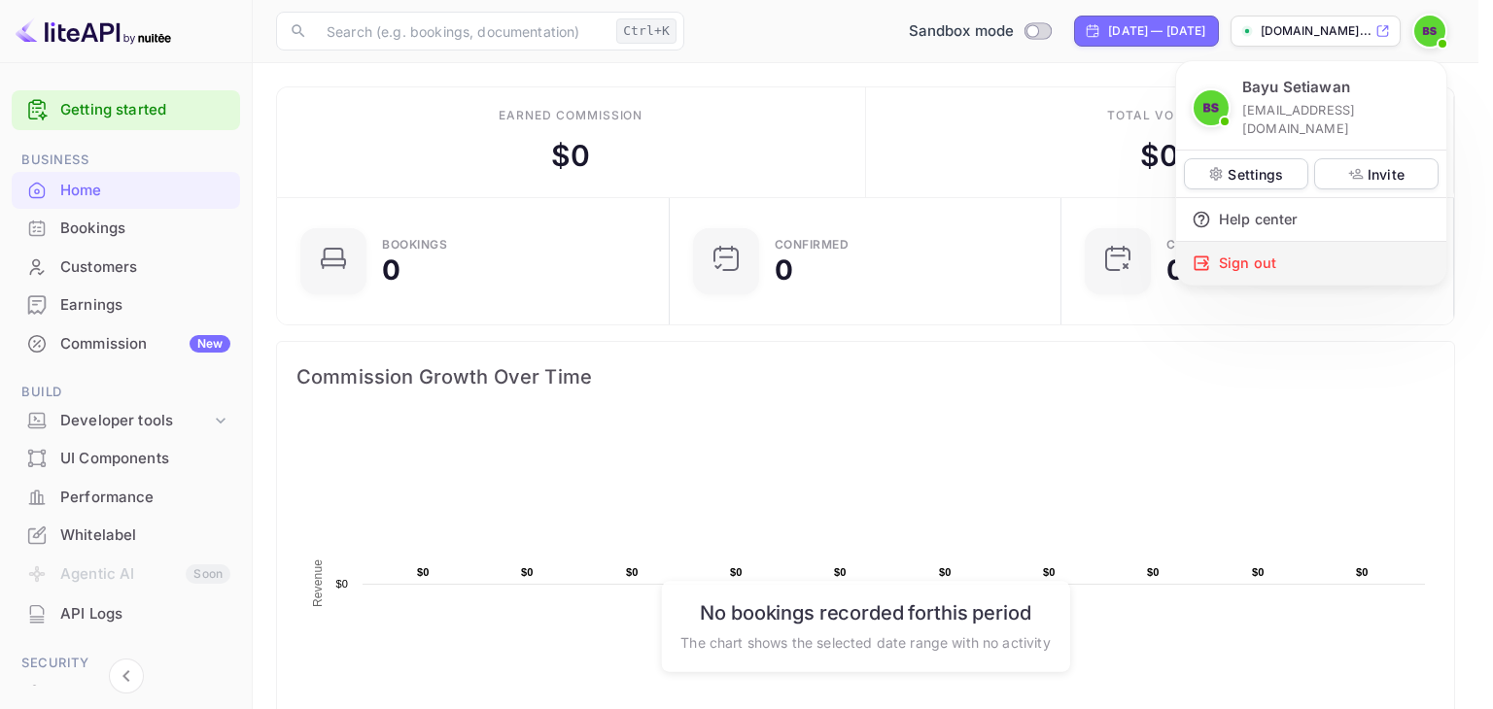
click at [1244, 242] on div "Sign out" at bounding box center [1311, 263] width 270 height 43
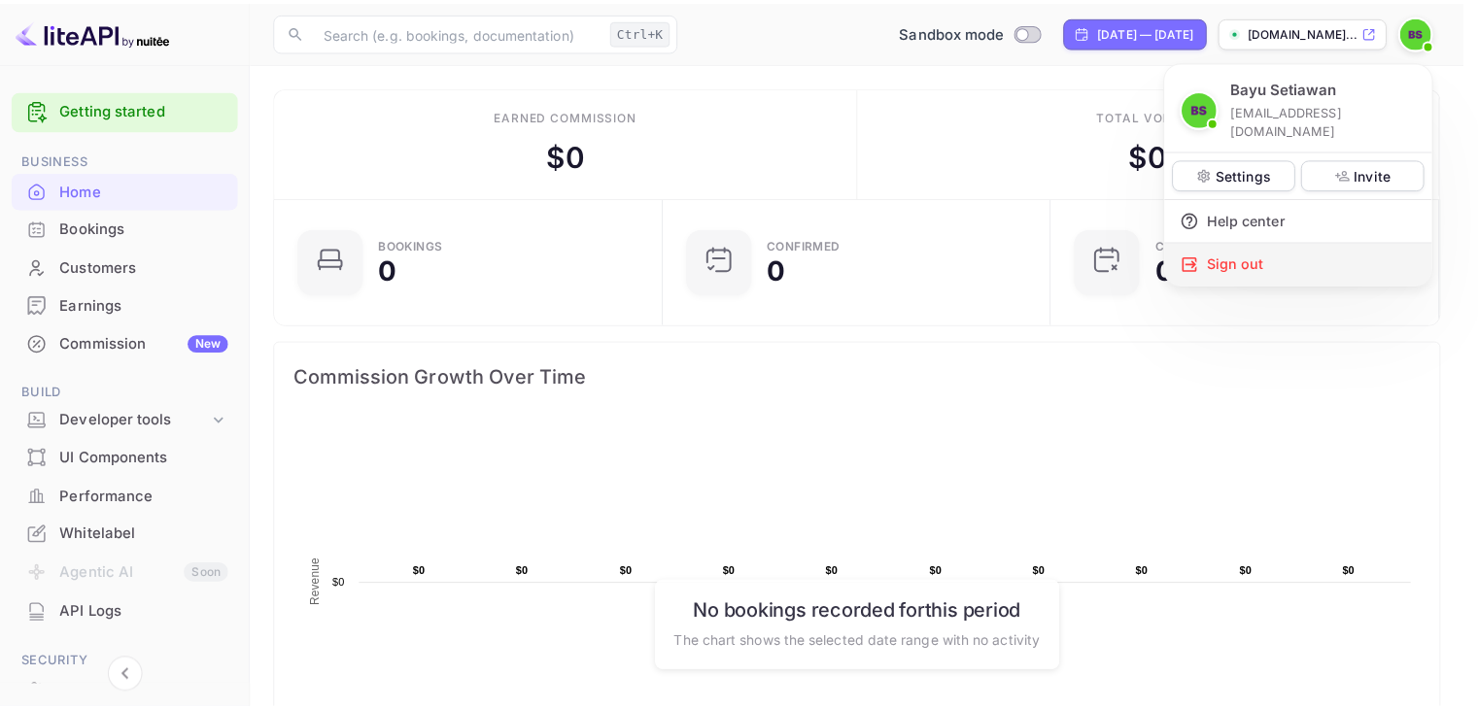
scroll to position [16, 16]
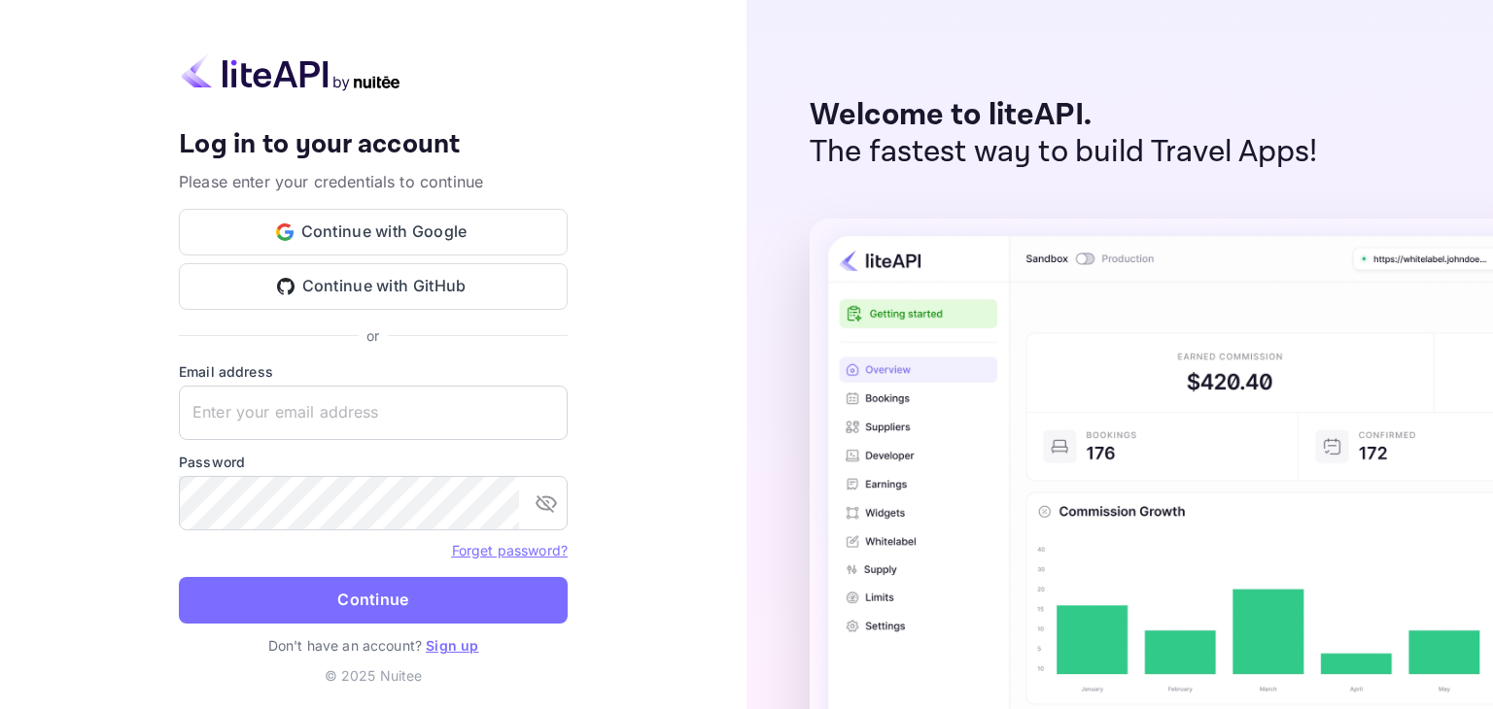
click at [370, 378] on label "Email address" at bounding box center [373, 372] width 389 height 20
click at [368, 393] on input "text" at bounding box center [373, 413] width 389 height 54
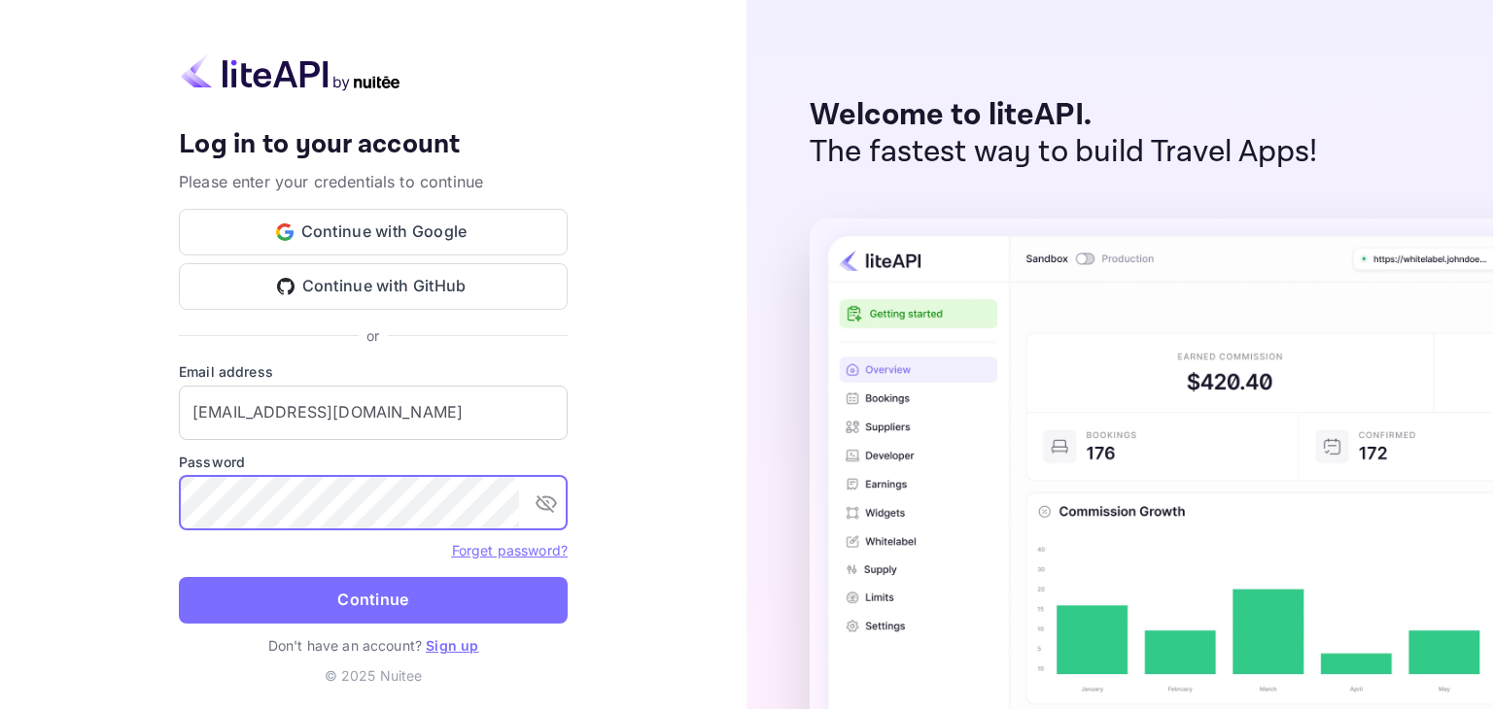
click at [179, 577] on button "Continue" at bounding box center [373, 600] width 389 height 47
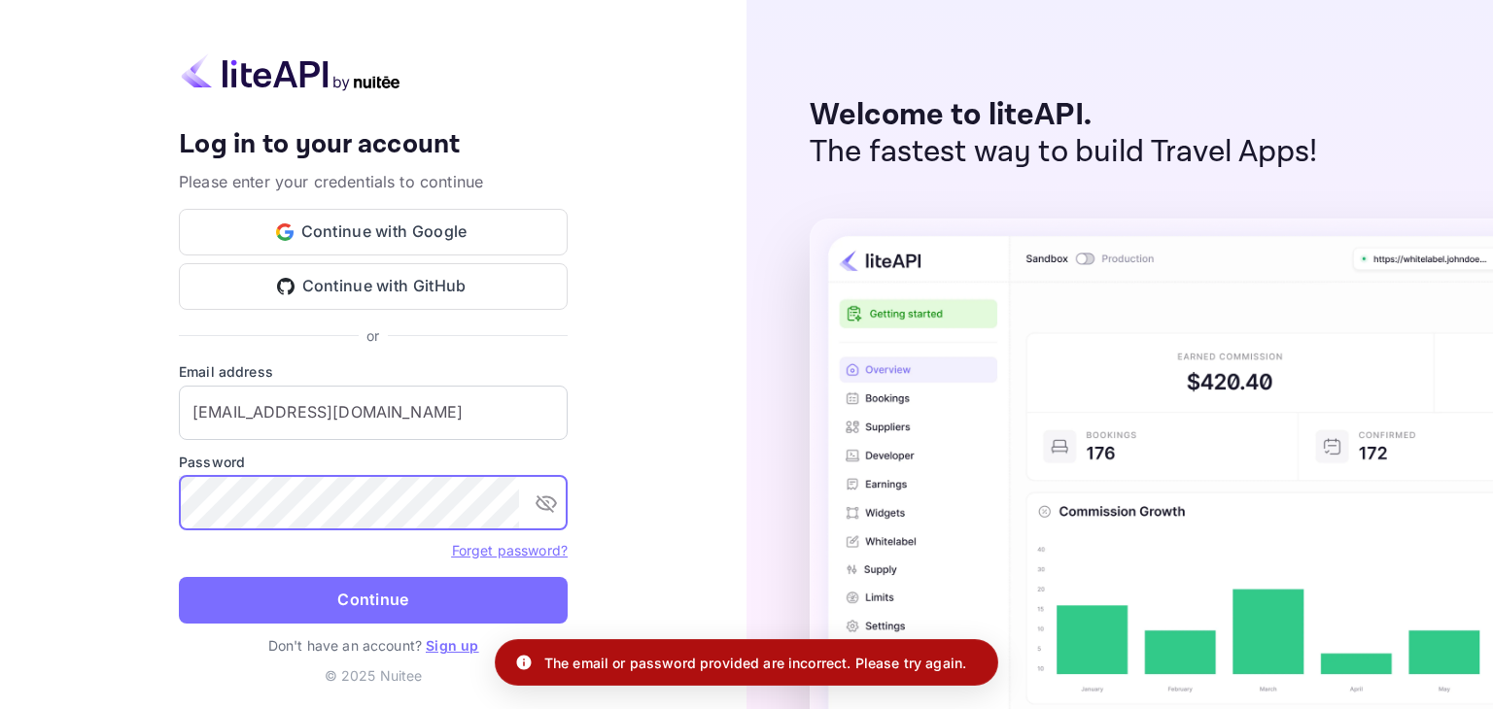
click at [350, 600] on button "Continue" at bounding box center [373, 600] width 389 height 47
click at [179, 577] on button "Continue" at bounding box center [373, 600] width 389 height 47
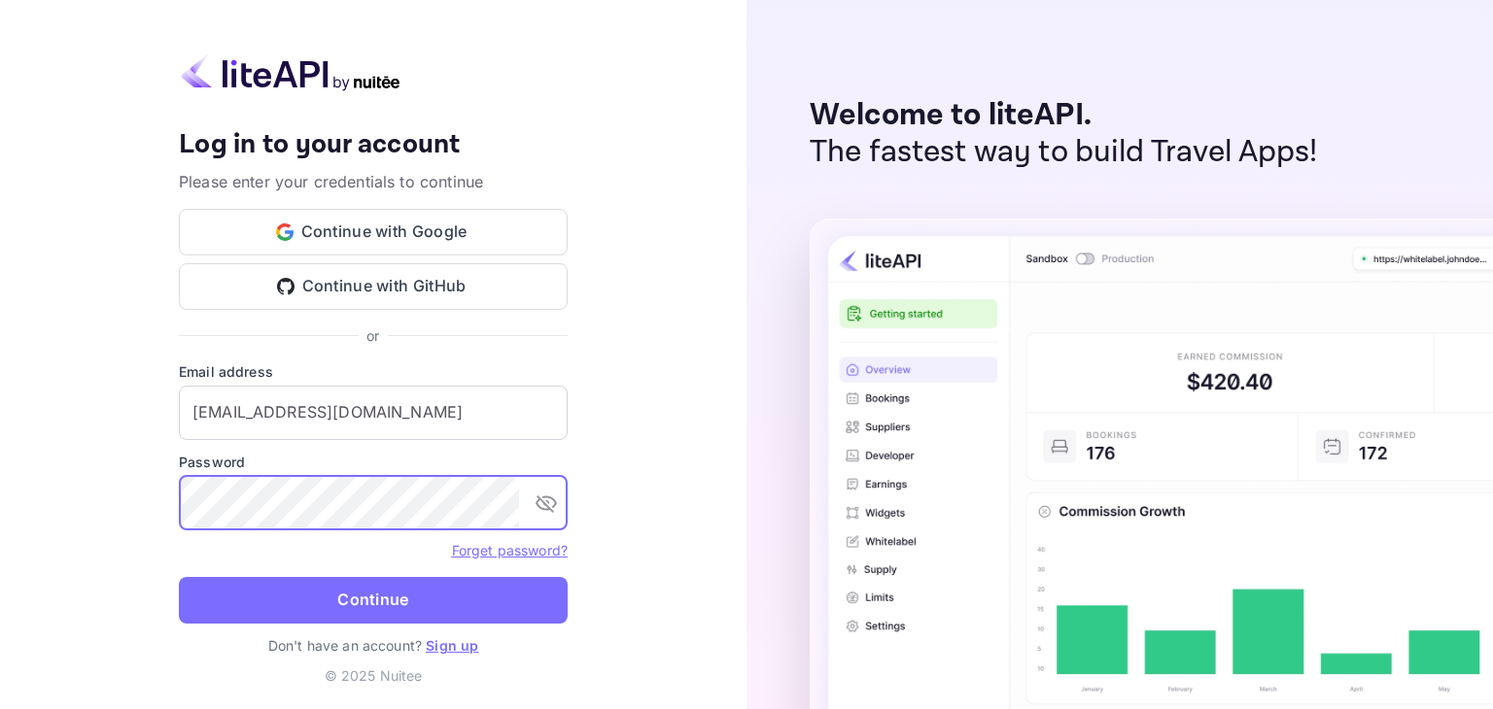
click at [179, 577] on button "Continue" at bounding box center [373, 600] width 389 height 47
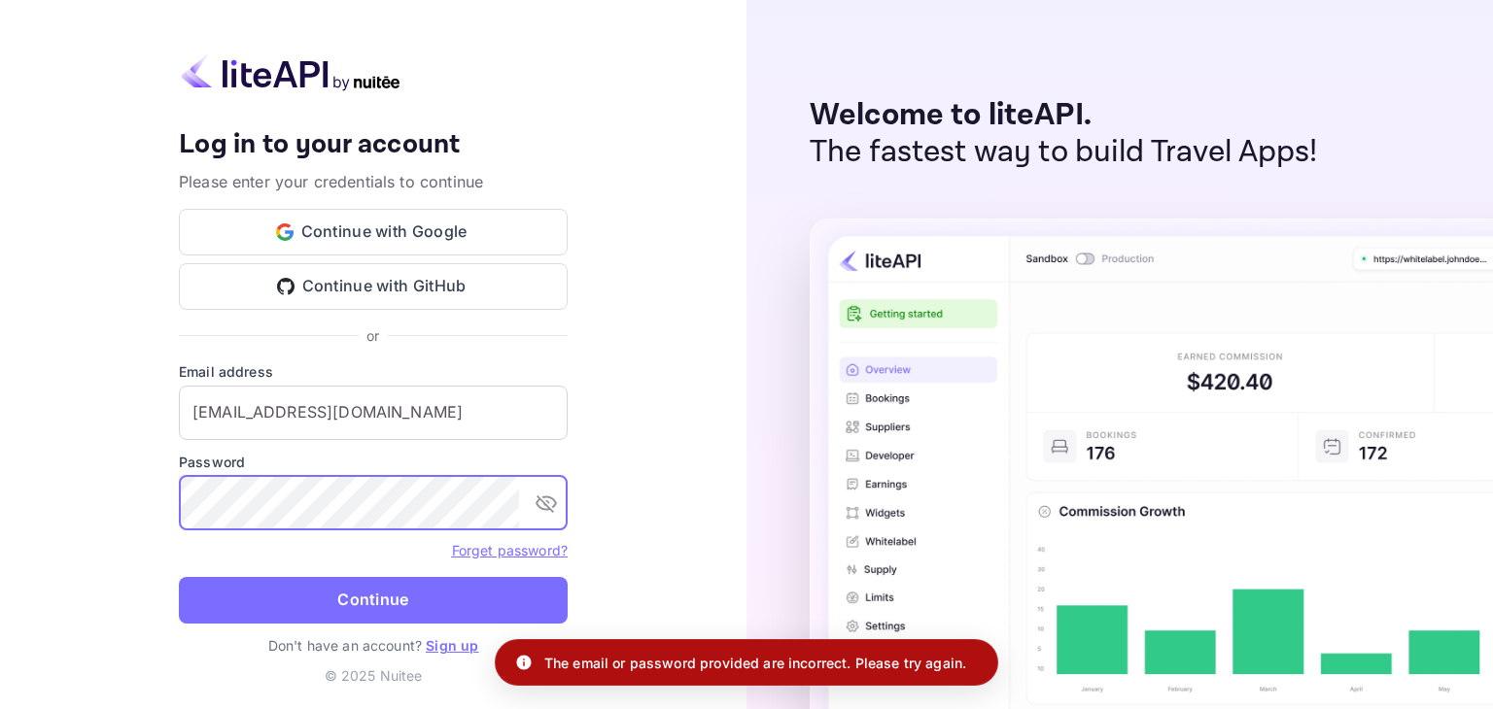
click at [352, 586] on button "Continue" at bounding box center [373, 600] width 389 height 47
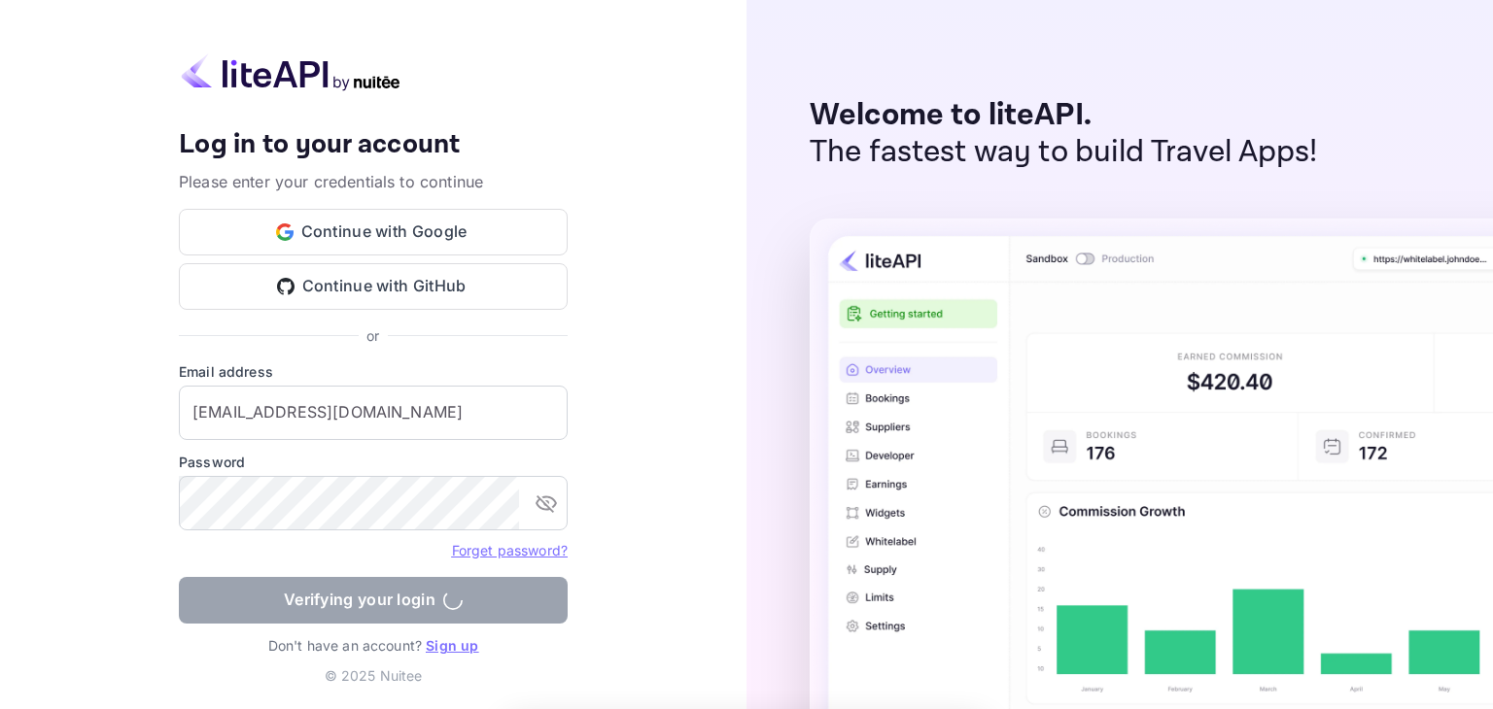
click at [350, 602] on form "Email address [EMAIL_ADDRESS][DOMAIN_NAME] ​ Password ​ Forget password? Verify…" at bounding box center [373, 499] width 389 height 274
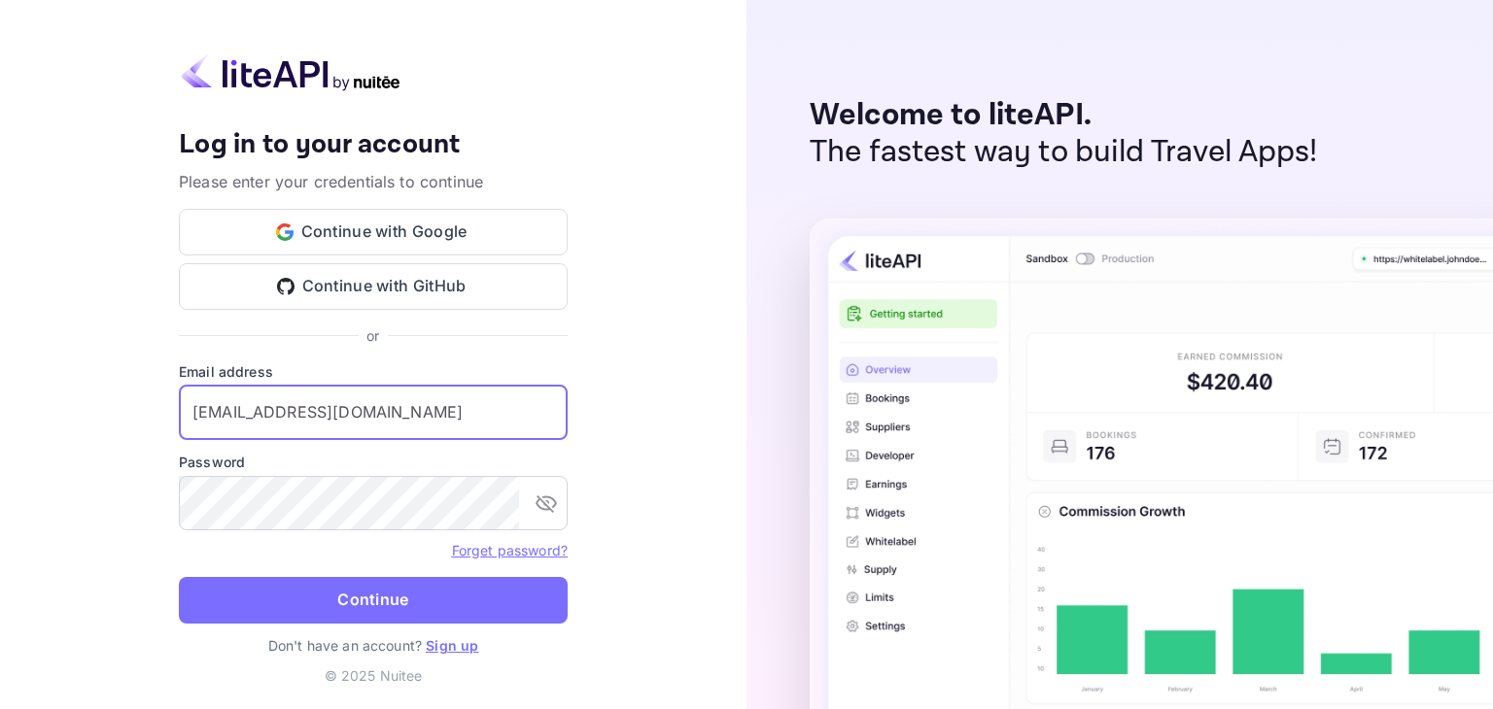
click at [449, 418] on input "[EMAIL_ADDRESS][DOMAIN_NAME]" at bounding box center [373, 413] width 389 height 54
drag, startPoint x: 272, startPoint y: 418, endPoint x: 143, endPoint y: 418, distance: 129.3
click at [144, 418] on div "Your account has been created successfully, a confirmation link has been sent t…" at bounding box center [373, 354] width 746 height 709
type input "[EMAIL_ADDRESS][DOMAIN_NAME]"
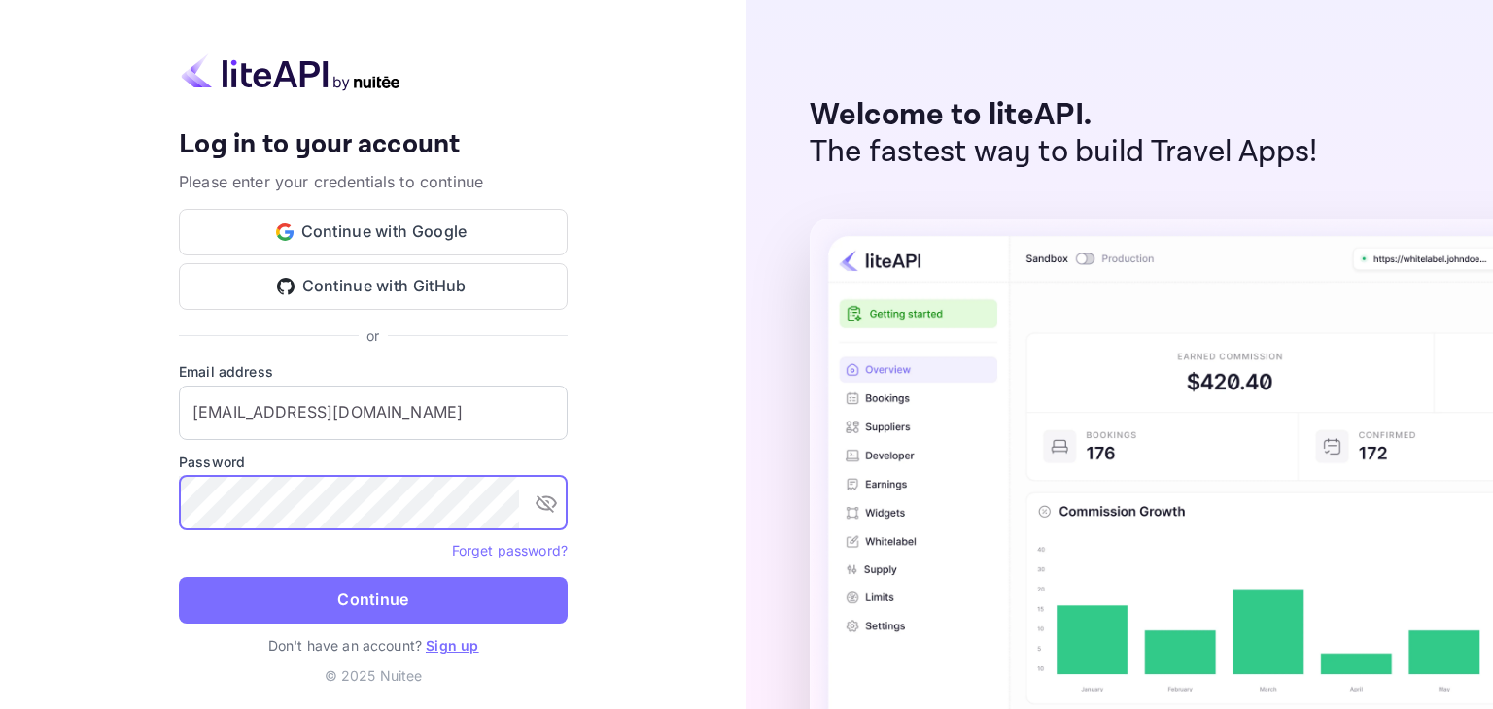
click at [179, 577] on button "Continue" at bounding box center [373, 600] width 389 height 47
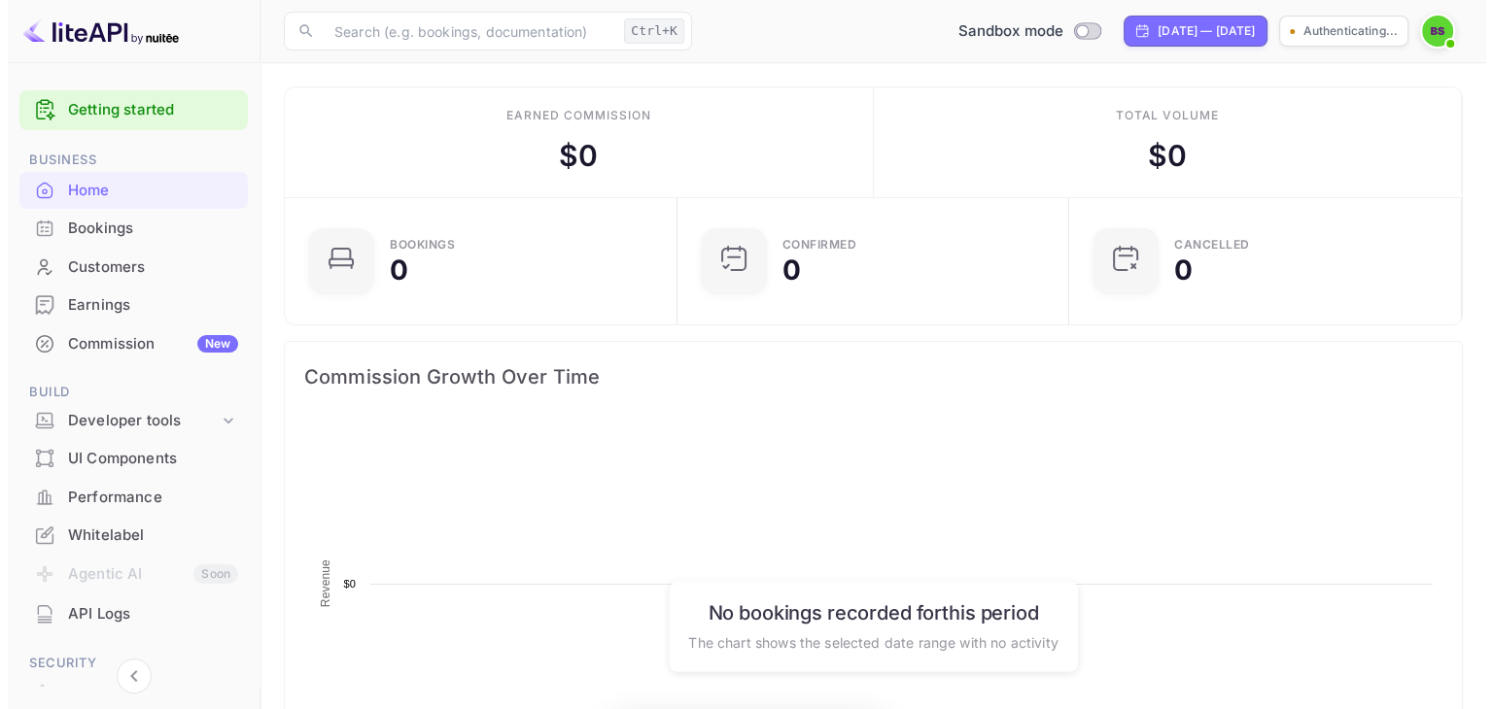
scroll to position [301, 365]
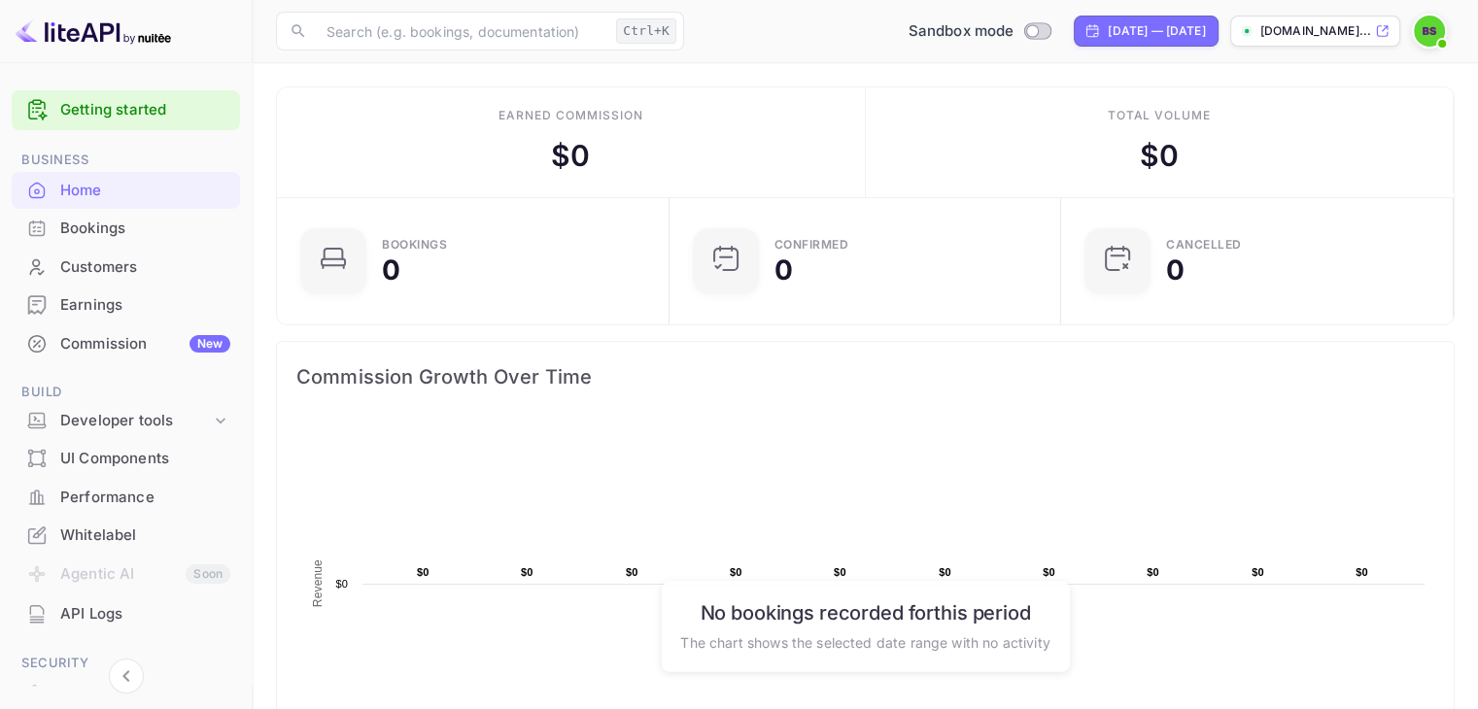
click at [102, 209] on li "Bookings" at bounding box center [126, 228] width 228 height 39
click at [102, 214] on div "Bookings" at bounding box center [126, 229] width 228 height 38
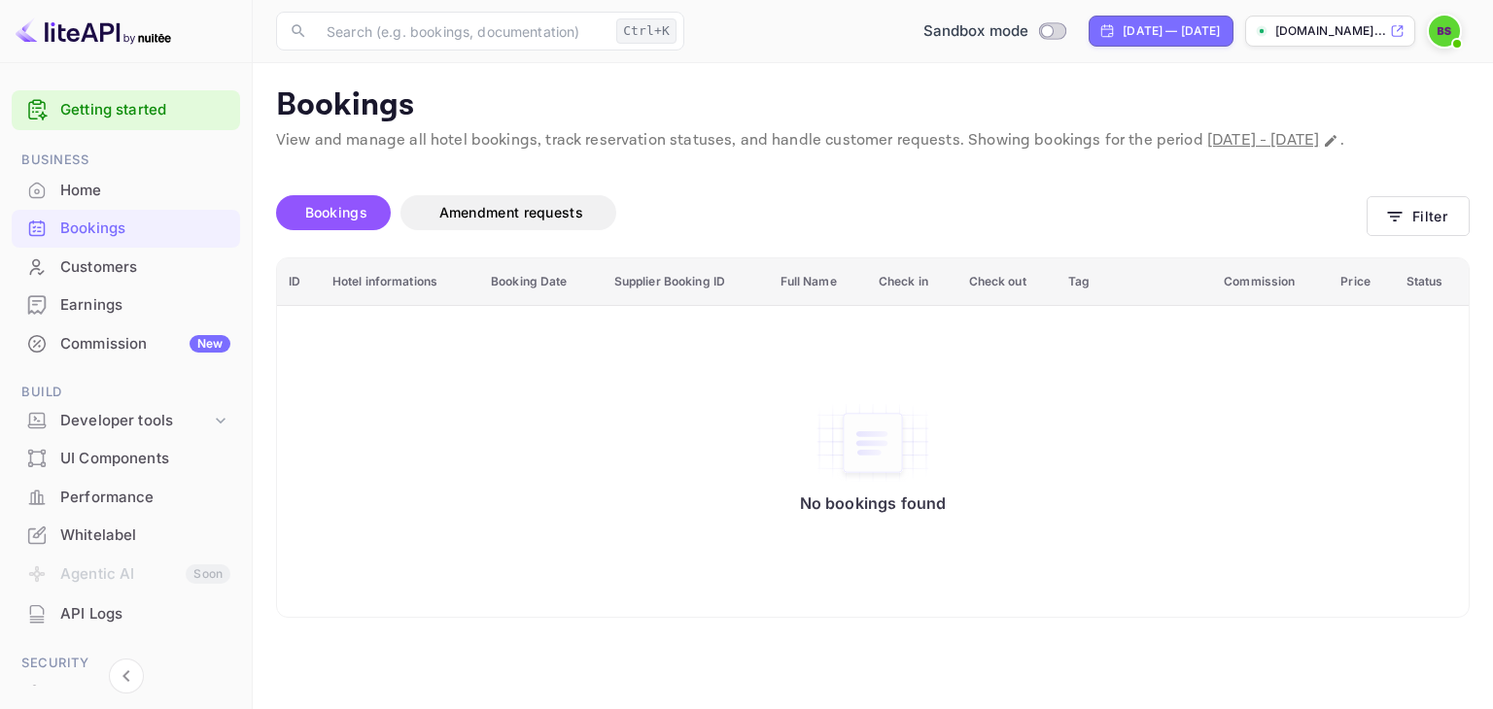
click at [1263, 306] on th "Commission" at bounding box center [1270, 283] width 117 height 48
click at [1427, 233] on button "Filter" at bounding box center [1417, 216] width 103 height 40
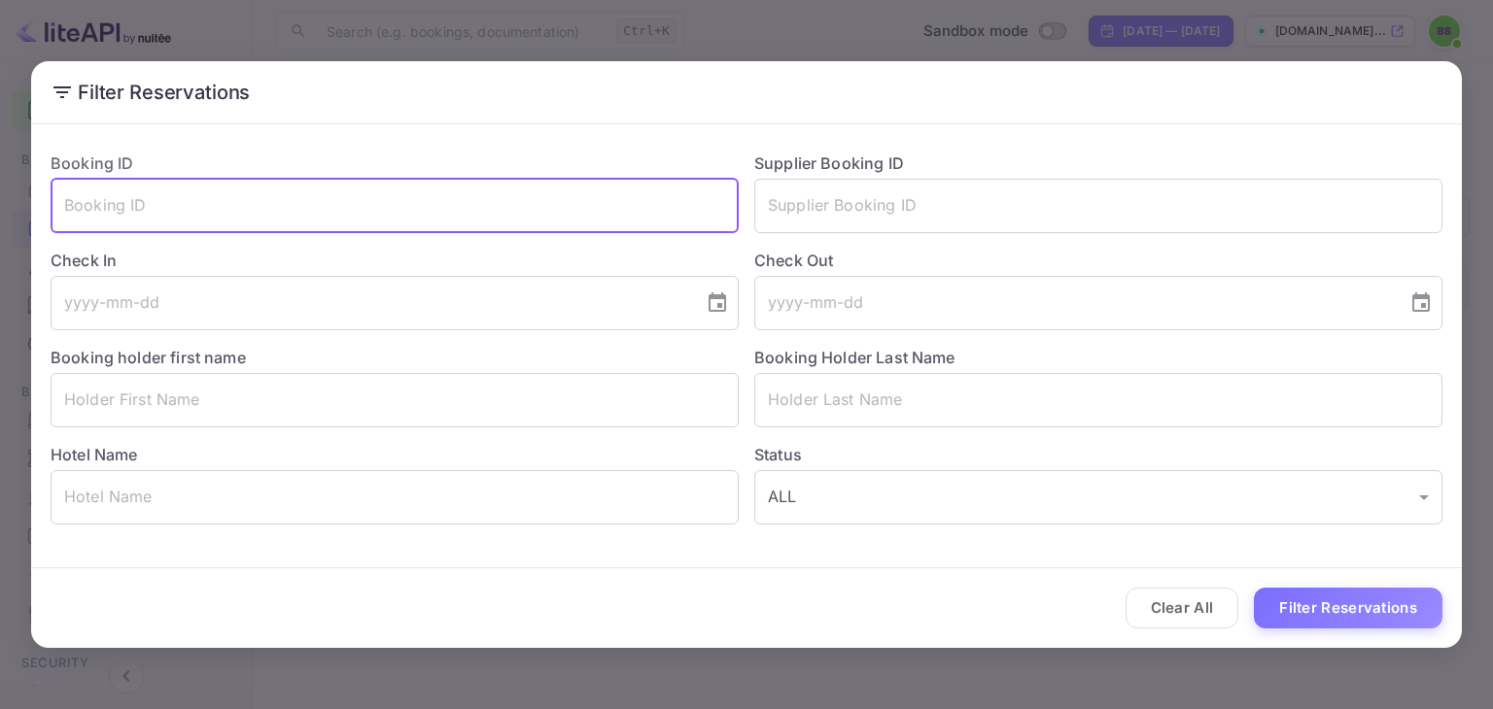
click at [237, 196] on input "text" at bounding box center [395, 206] width 688 height 54
click at [907, 226] on input "text" at bounding box center [1098, 206] width 688 height 54
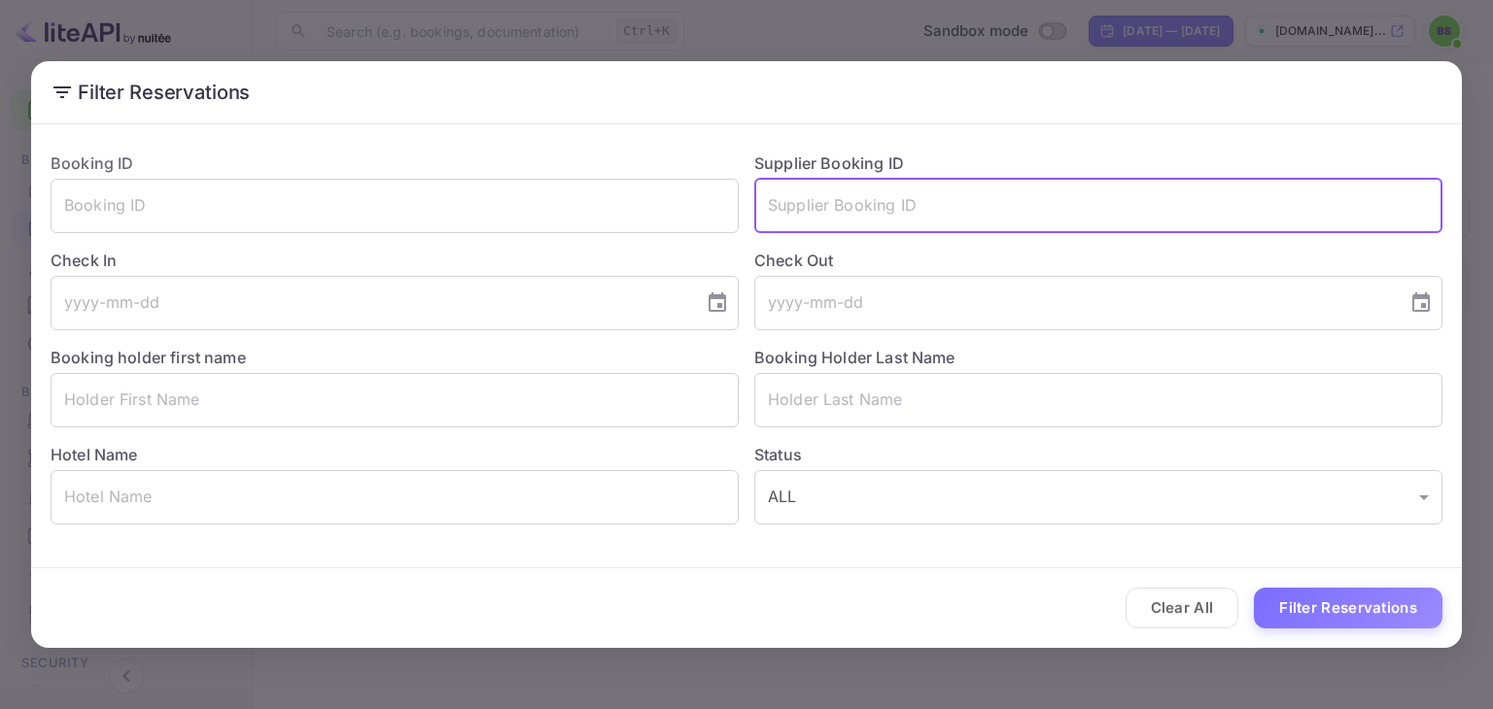
click at [802, 29] on div "Filter Reservations Booking ID ​ Supplier Booking ID ​ Check In ​ Check Out ​ B…" at bounding box center [746, 354] width 1493 height 709
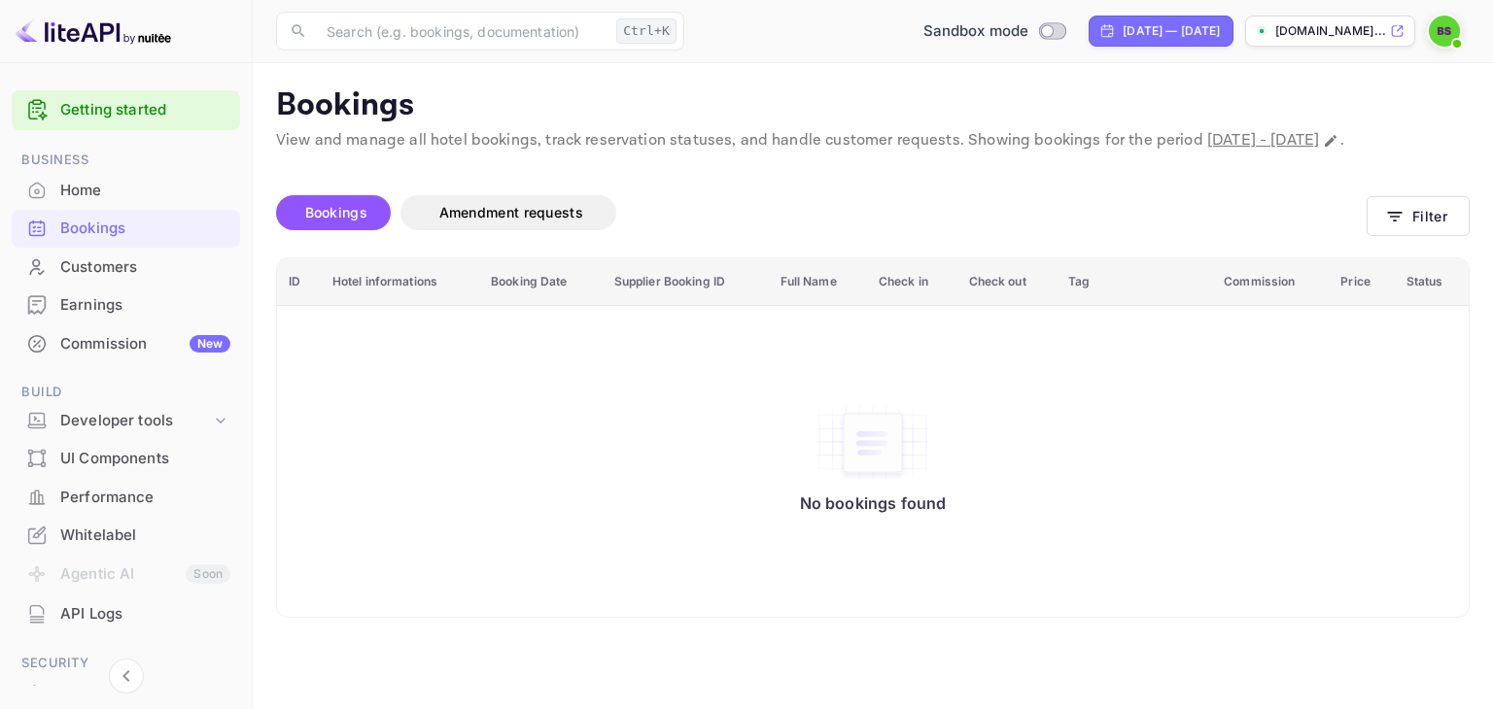
click at [85, 271] on div "Customers" at bounding box center [145, 268] width 170 height 22
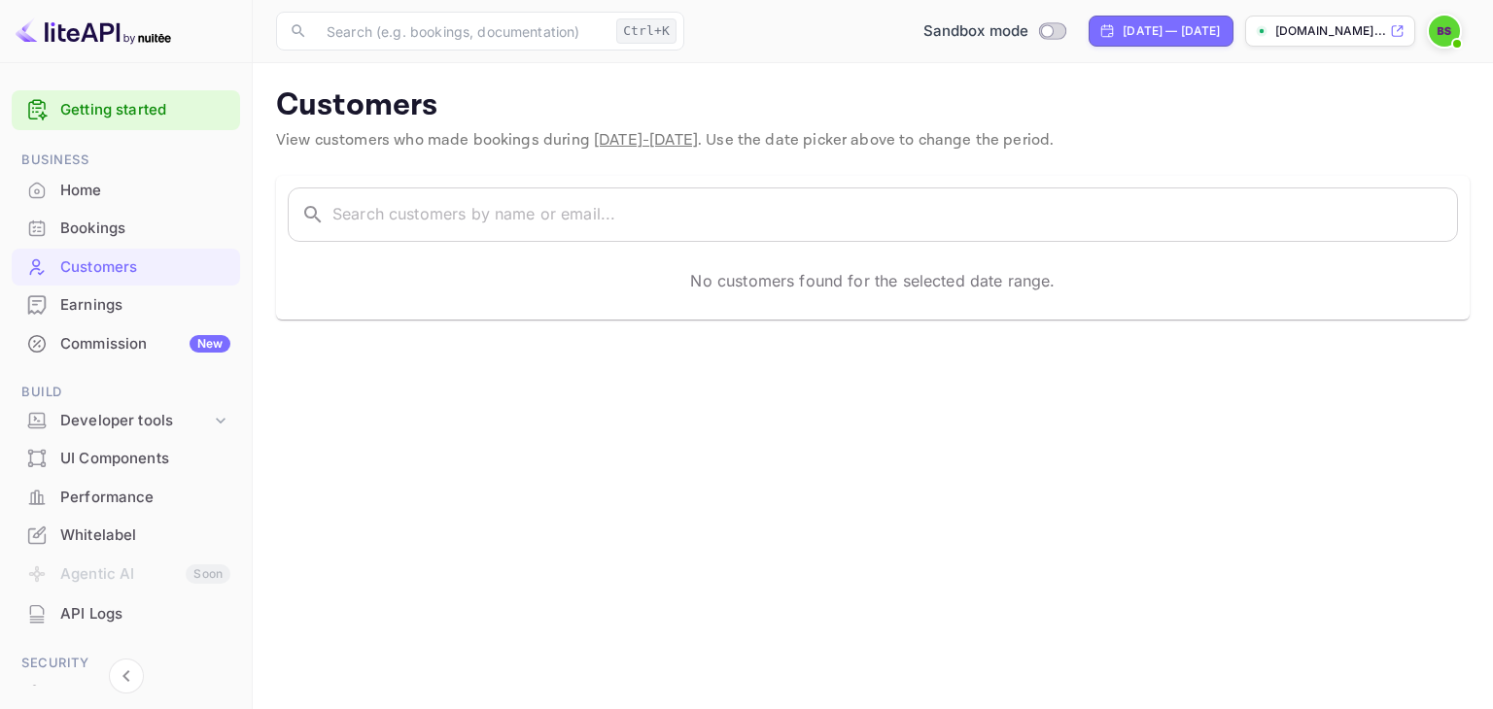
click at [107, 225] on div "Bookings" at bounding box center [145, 229] width 170 height 22
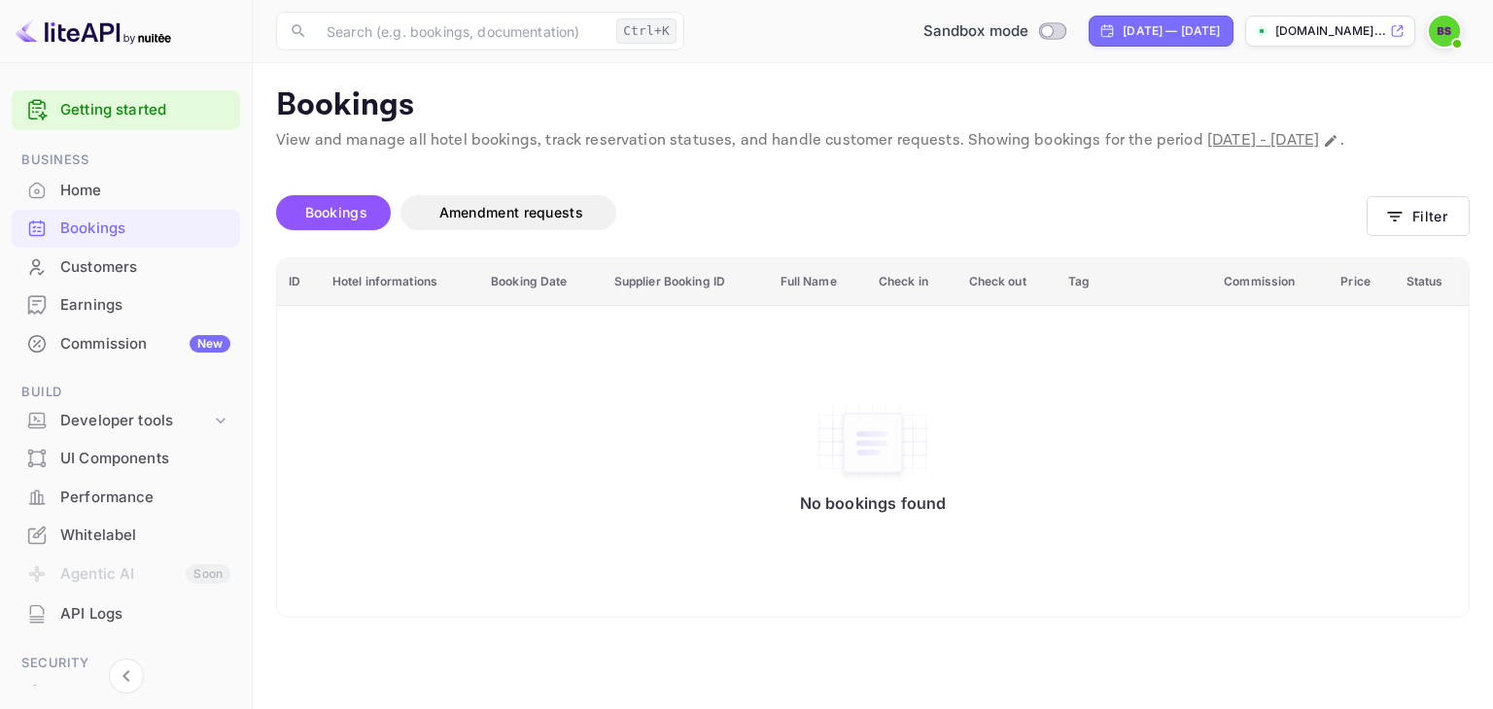
click at [340, 221] on span "Bookings" at bounding box center [336, 212] width 62 height 17
click at [505, 230] on button "Amendment requests" at bounding box center [508, 212] width 216 height 35
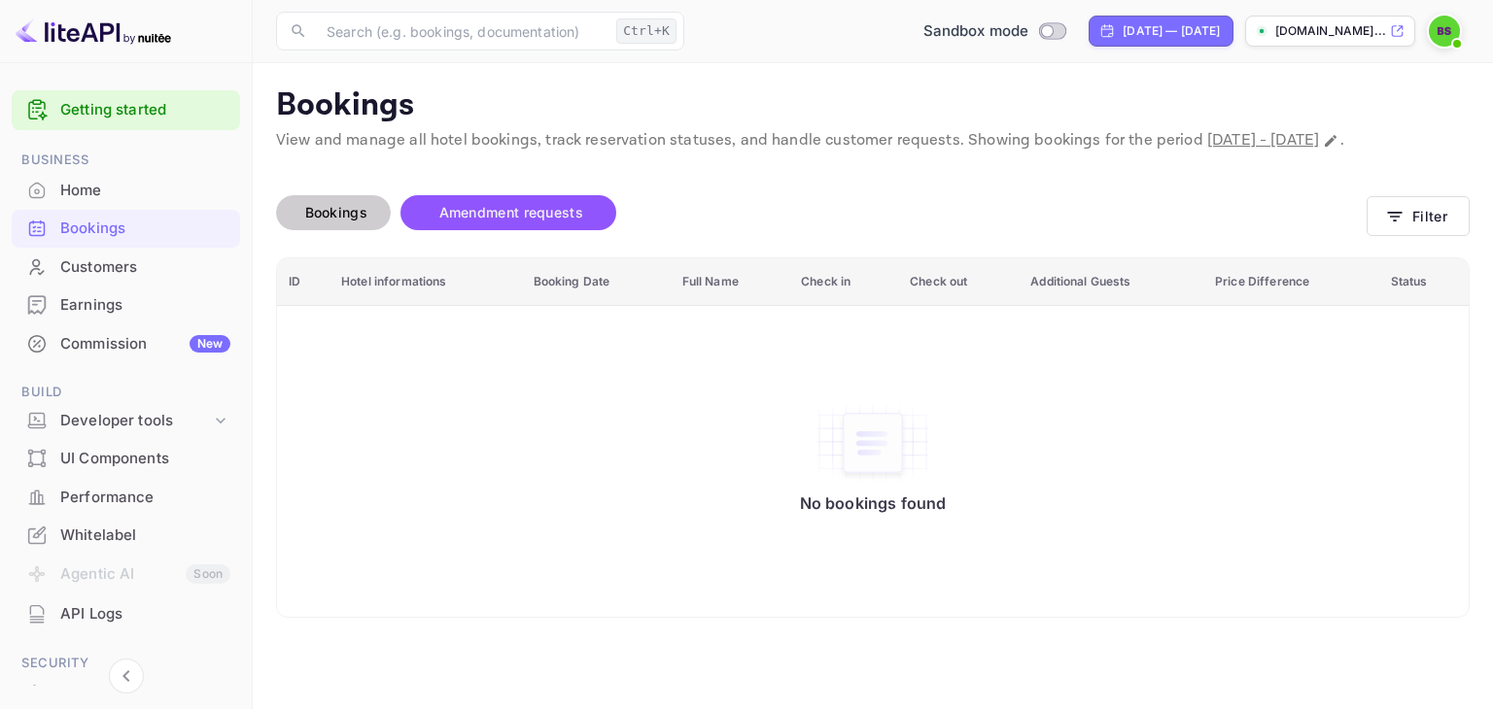
click at [343, 221] on span "Bookings" at bounding box center [336, 212] width 62 height 17
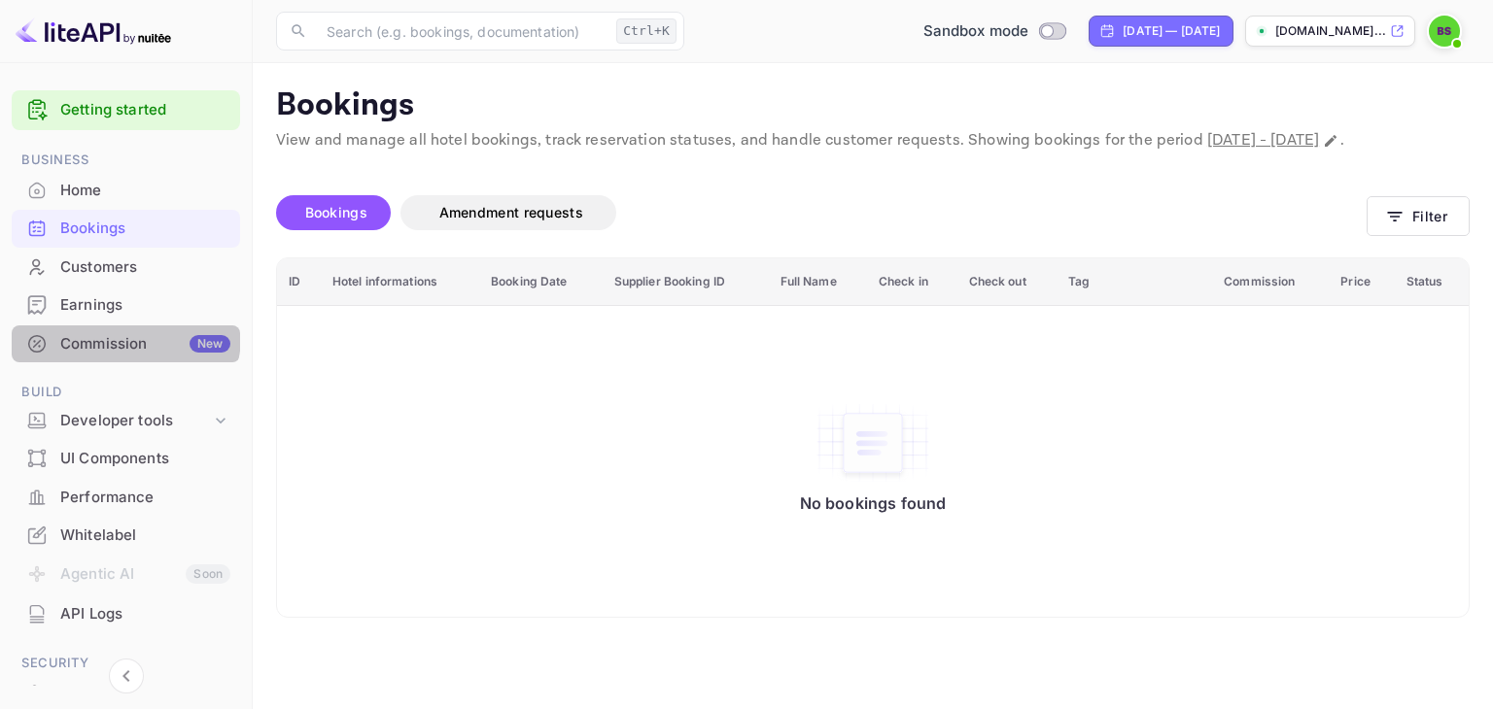
click at [123, 335] on div "Commission New" at bounding box center [145, 344] width 170 height 22
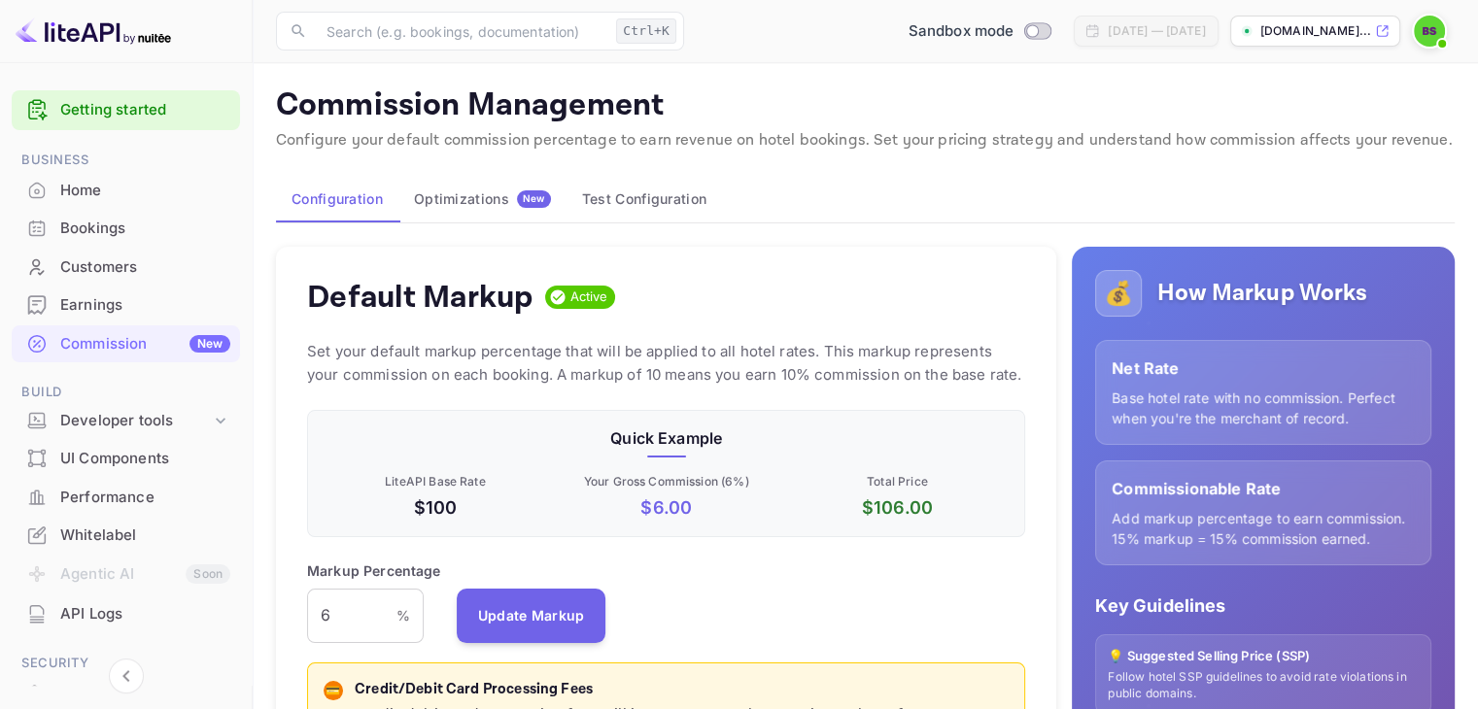
click at [902, 511] on p "$ 106.00" at bounding box center [898, 508] width 224 height 26
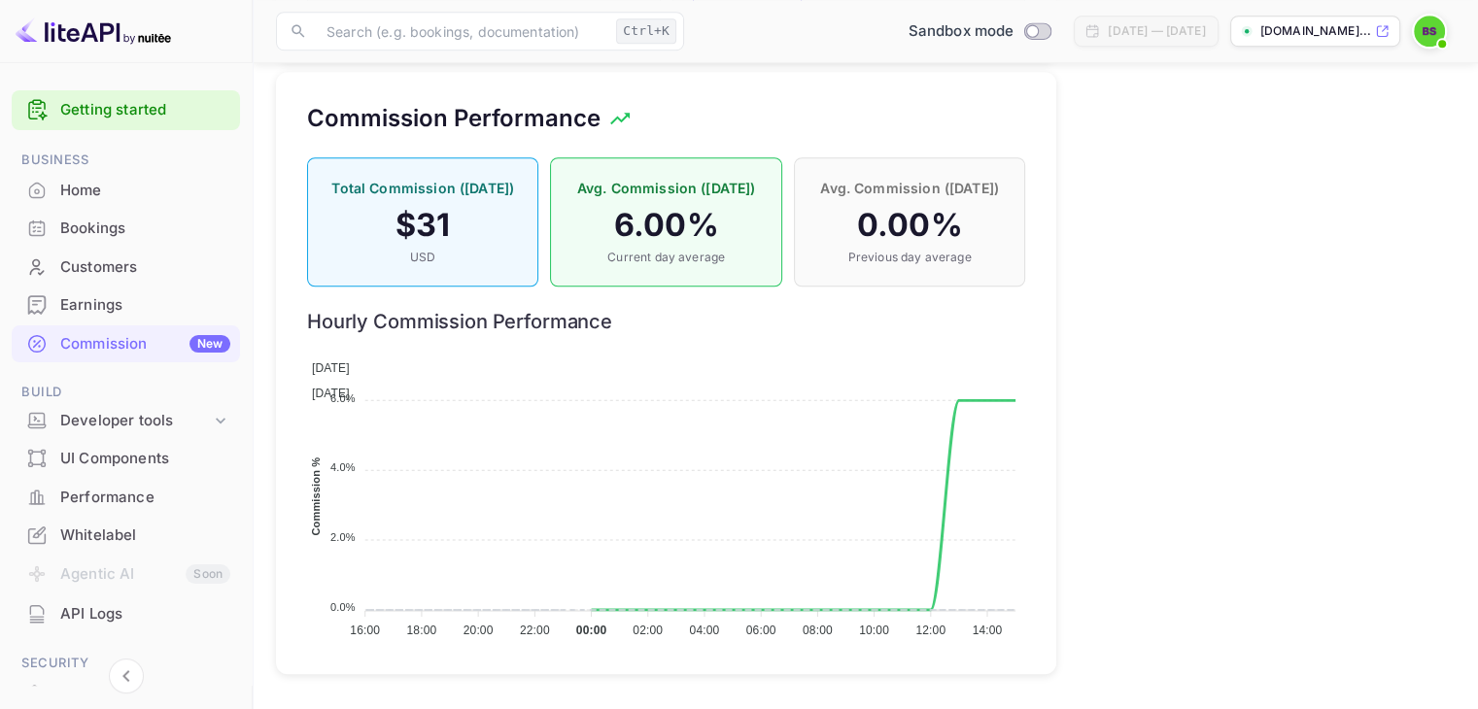
scroll to position [1552, 0]
click at [645, 249] on p "Current day average" at bounding box center [666, 257] width 190 height 17
click at [445, 249] on p "USD" at bounding box center [423, 257] width 190 height 17
click at [424, 206] on h4 "$ 31" at bounding box center [423, 225] width 190 height 39
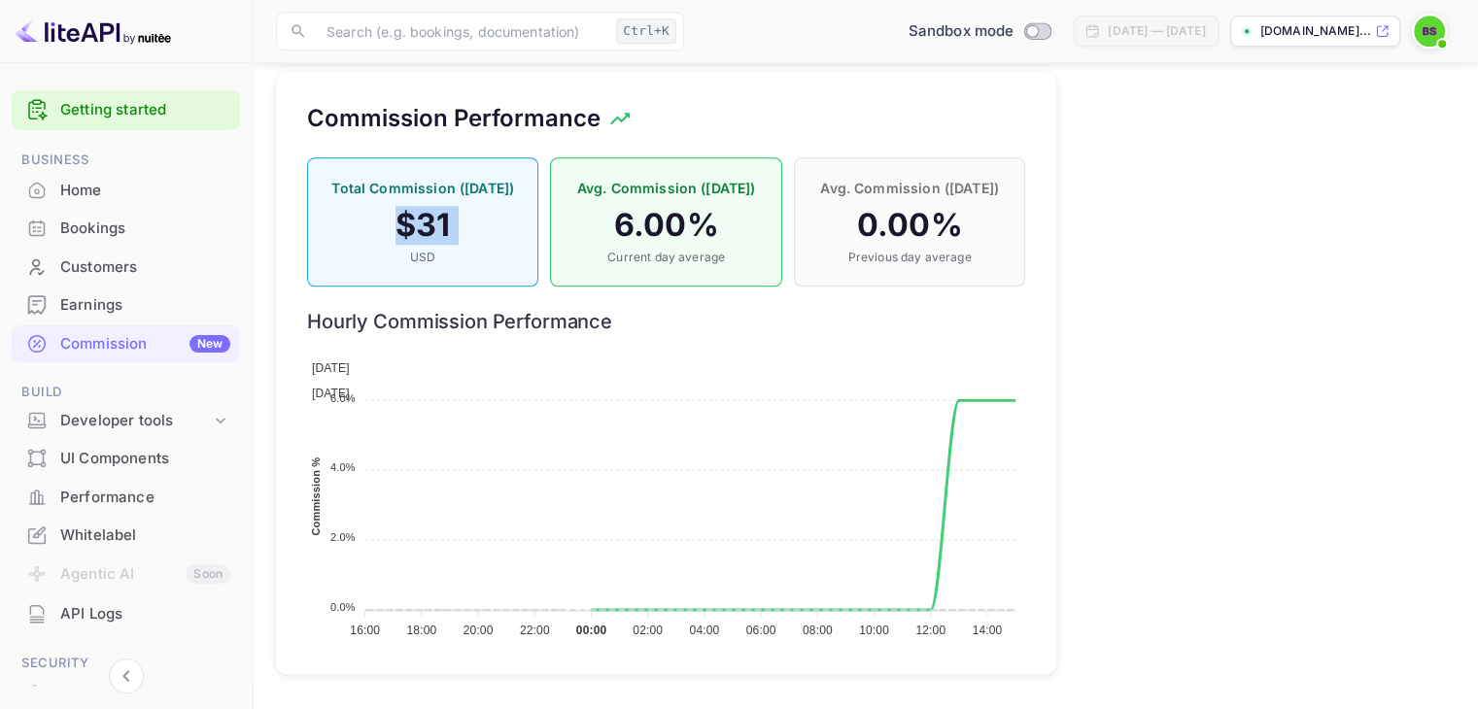
click at [424, 206] on h4 "$ 31" at bounding box center [423, 225] width 190 height 39
click at [485, 218] on h4 "$ 31" at bounding box center [423, 225] width 190 height 39
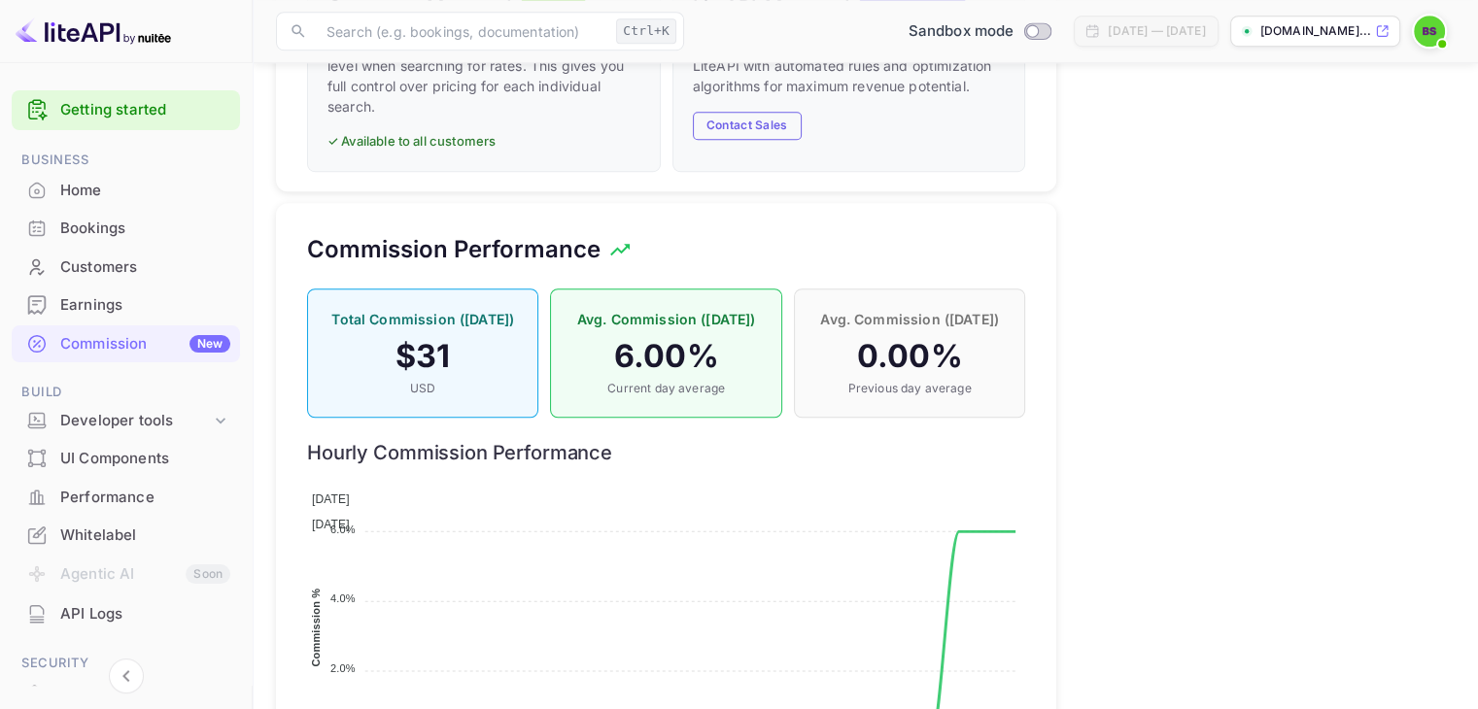
scroll to position [1358, 0]
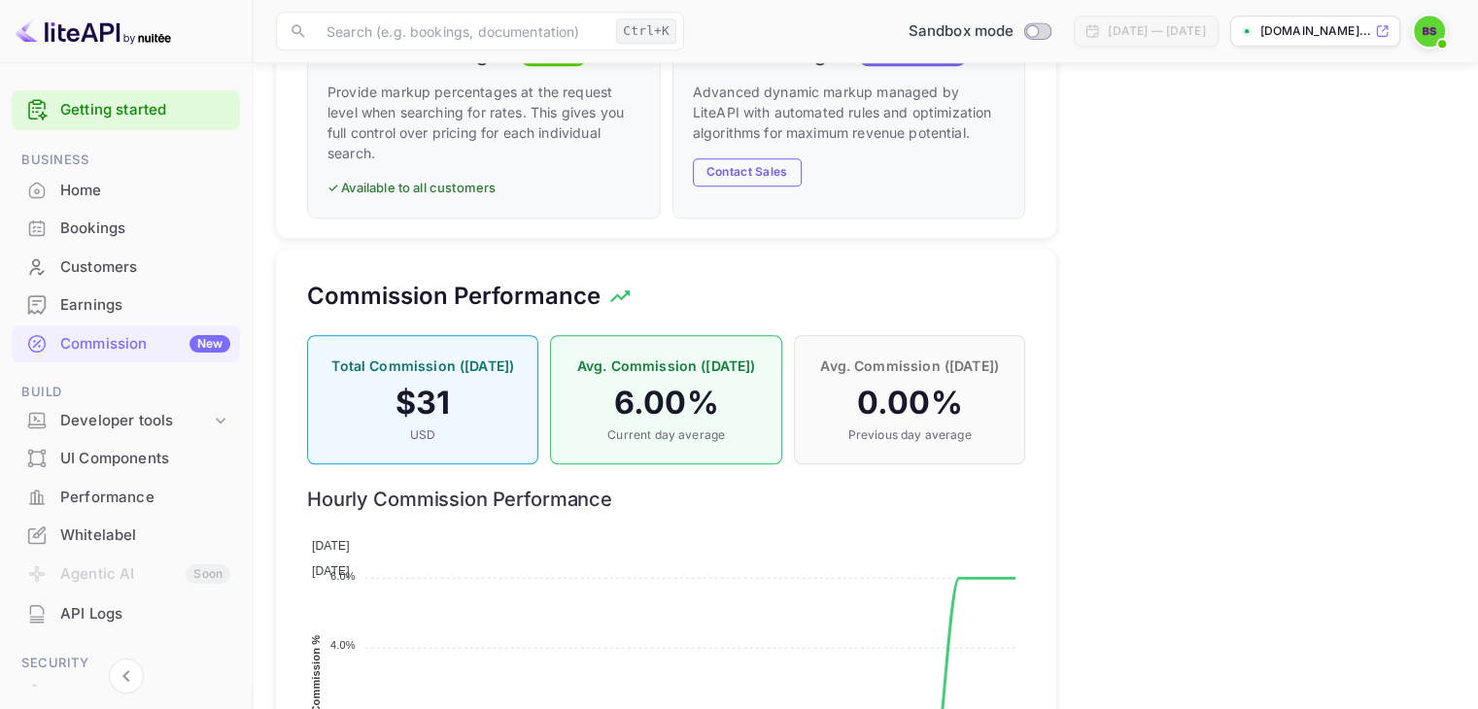
click at [662, 402] on h4 "6.00 %" at bounding box center [666, 403] width 190 height 39
click at [427, 376] on div "Total Commission ([DATE]) $ 31 USD" at bounding box center [422, 399] width 231 height 129
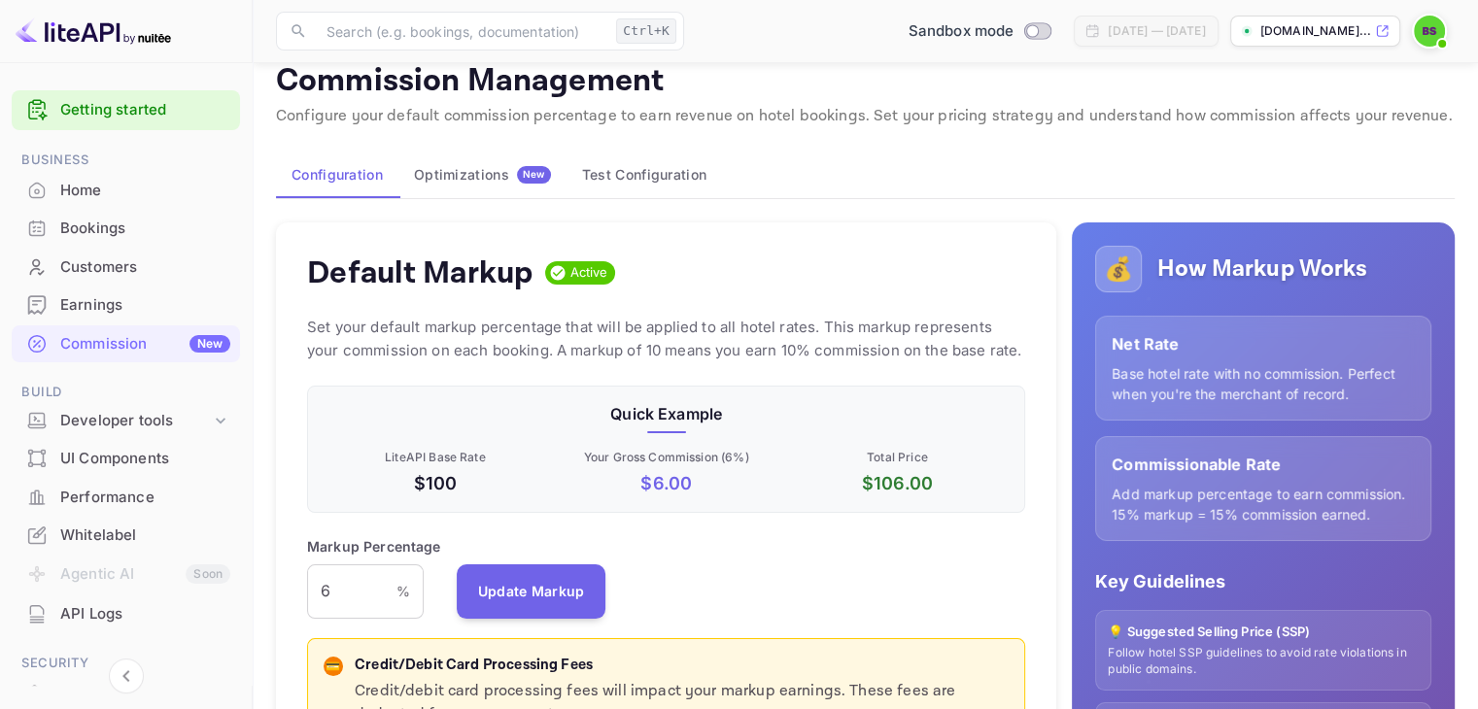
scroll to position [0, 0]
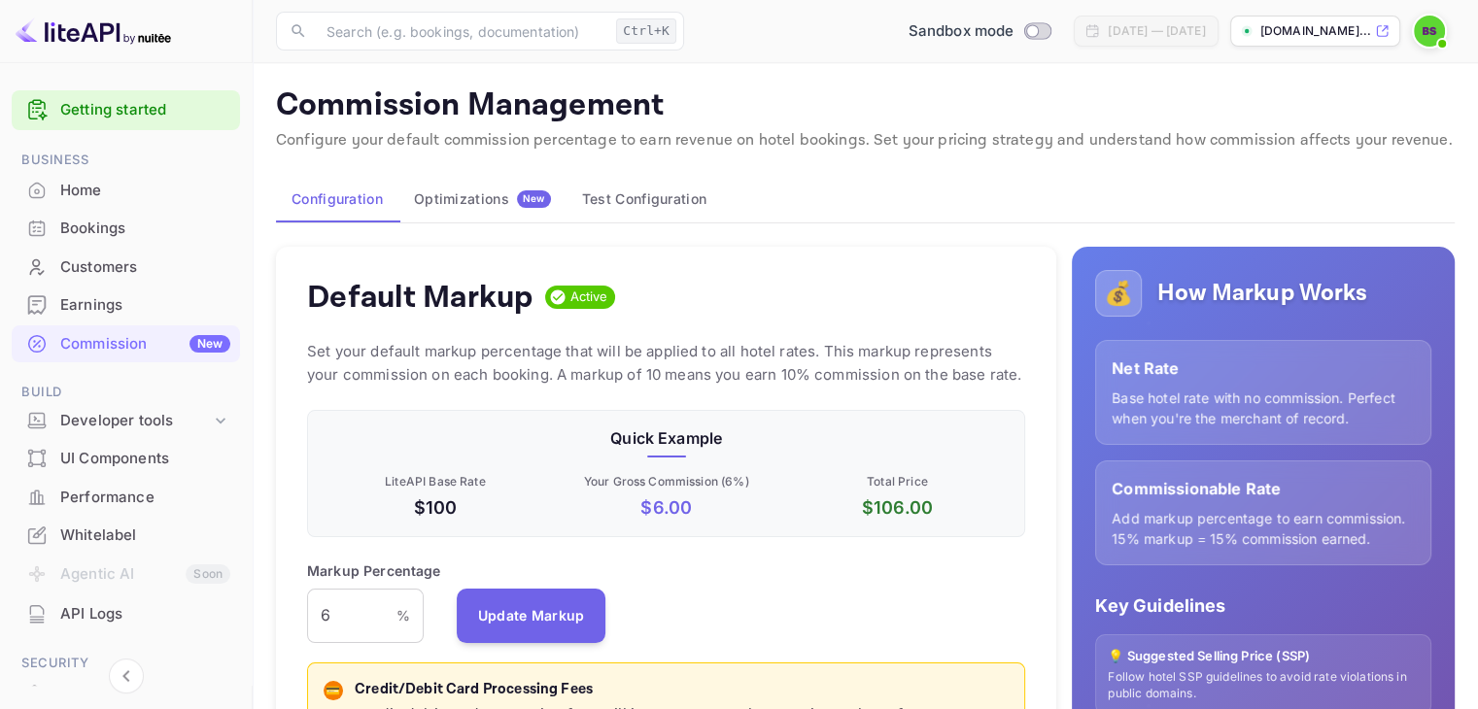
click at [467, 199] on div "Optimizations New" at bounding box center [482, 198] width 137 height 17
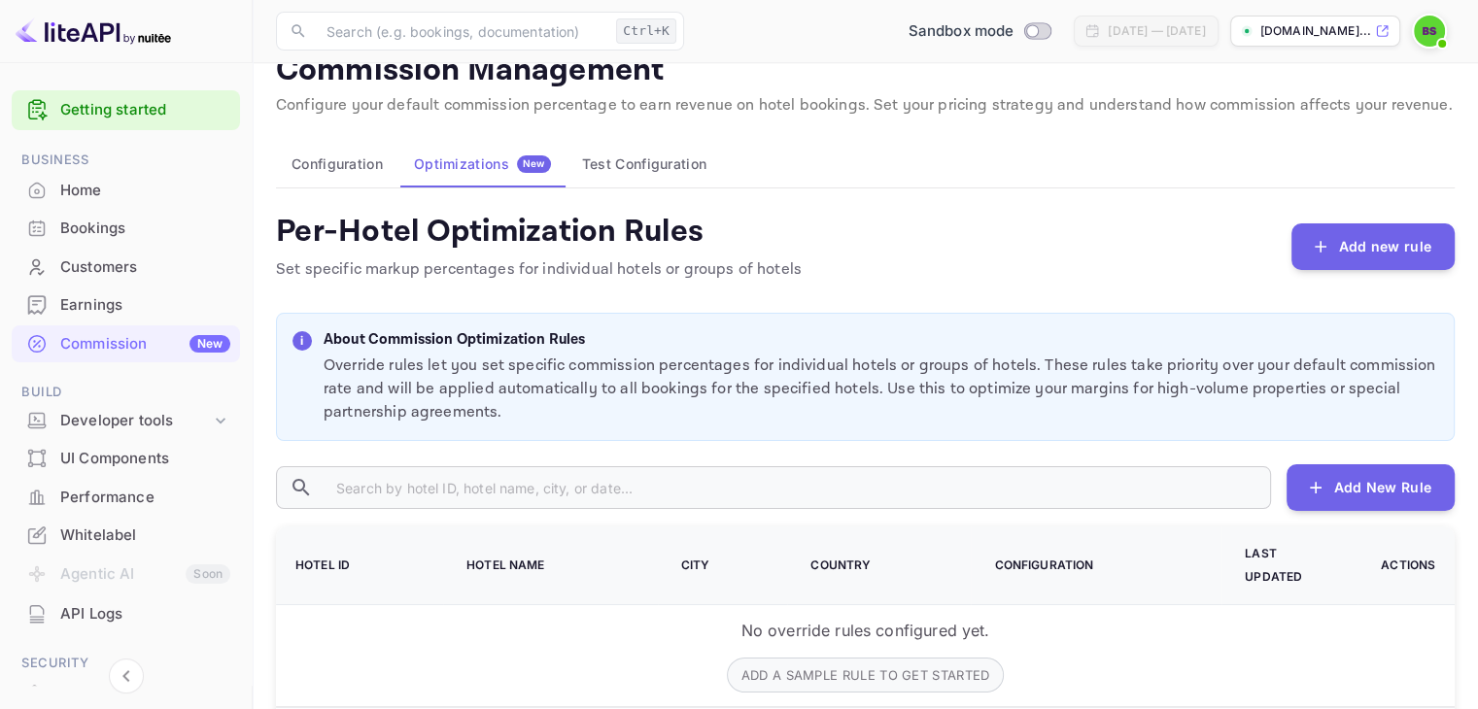
scroll to position [114, 0]
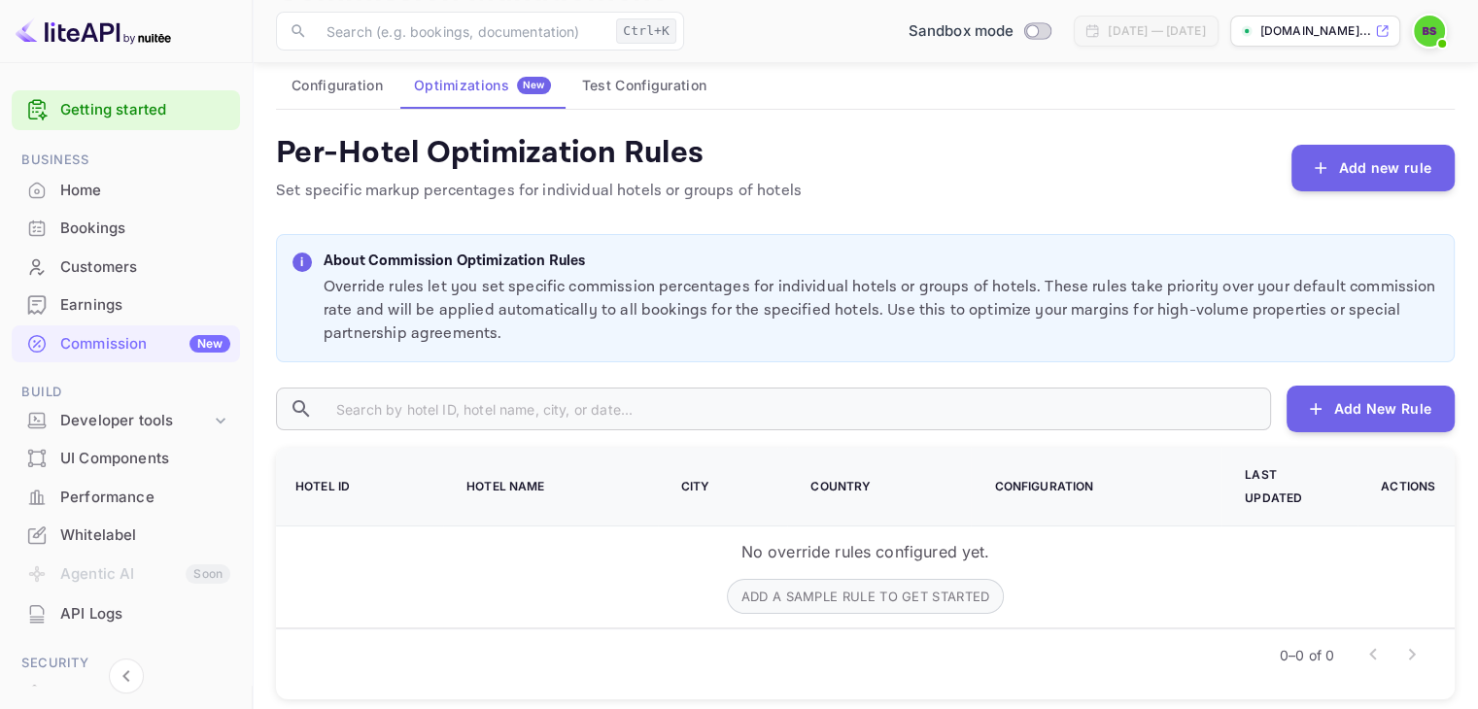
click at [637, 91] on button "Test Configuration" at bounding box center [645, 85] width 156 height 47
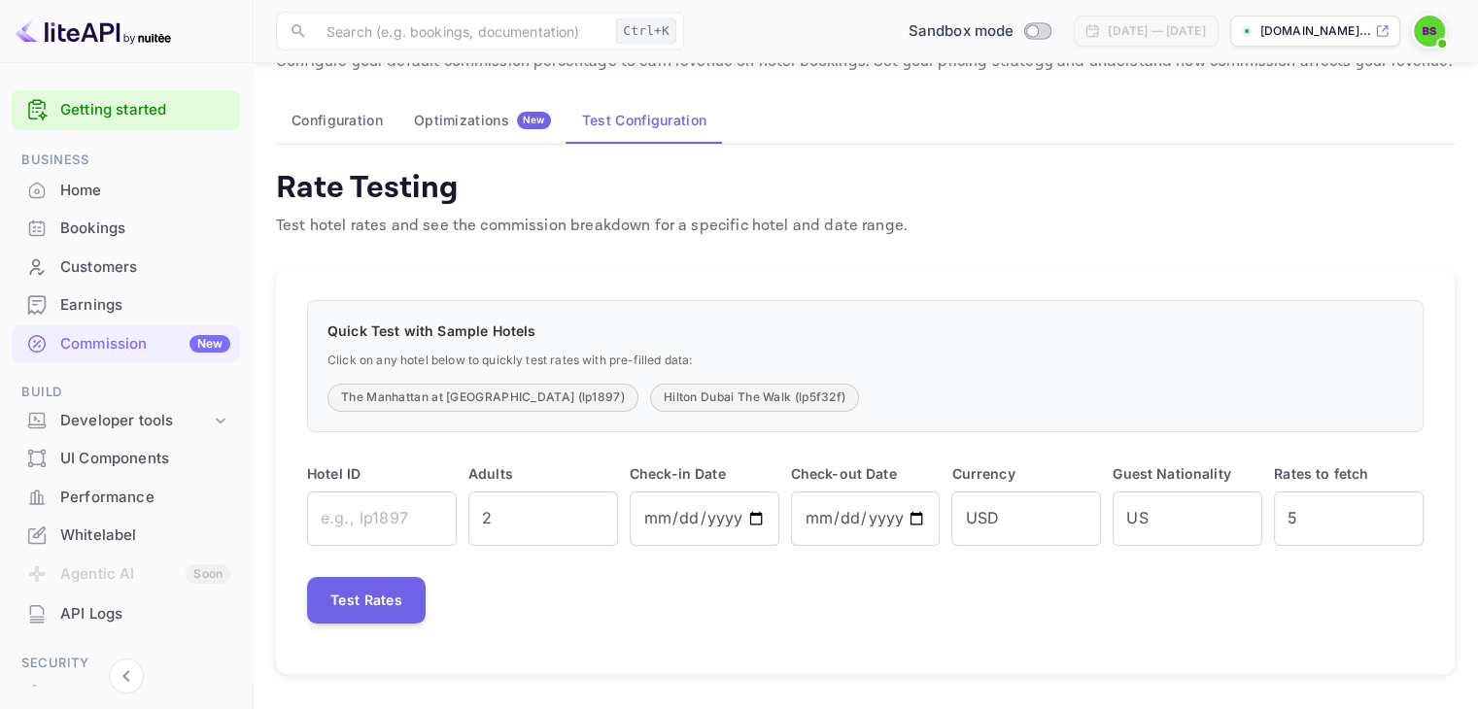
scroll to position [78, 0]
click at [137, 420] on div "Developer tools" at bounding box center [135, 421] width 151 height 22
click at [119, 456] on p "API docs and SDKs" at bounding box center [131, 453] width 126 height 20
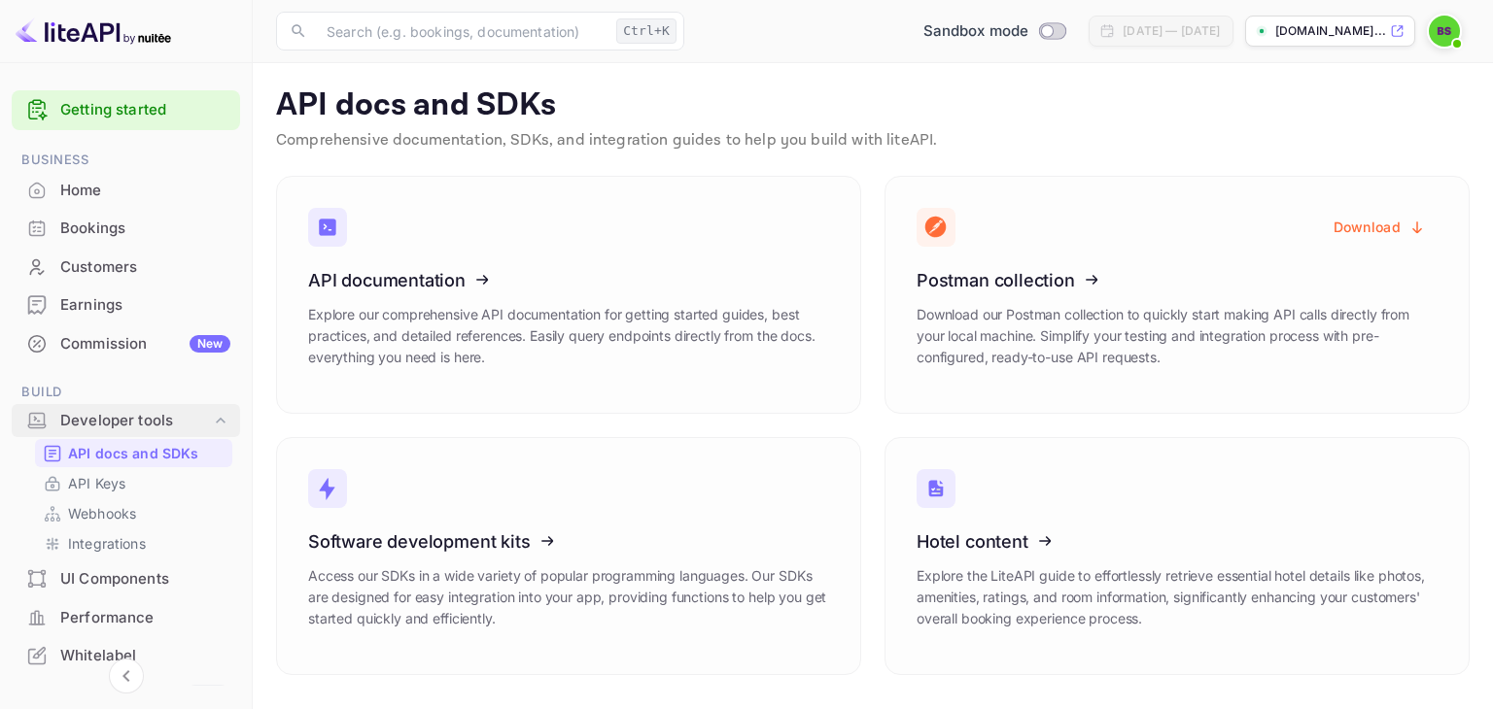
click at [121, 430] on div "Developer tools" at bounding box center [135, 421] width 151 height 22
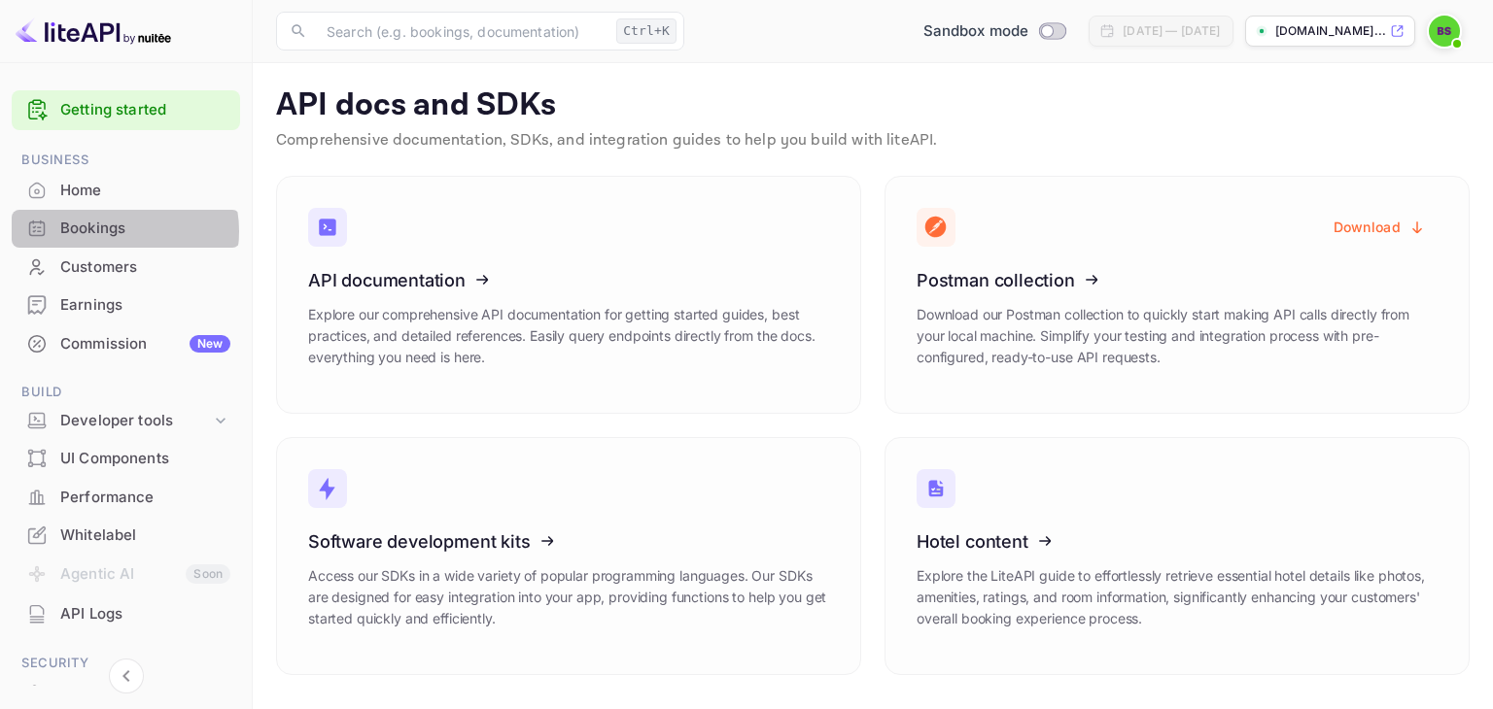
click at [113, 231] on div "Bookings" at bounding box center [145, 229] width 170 height 22
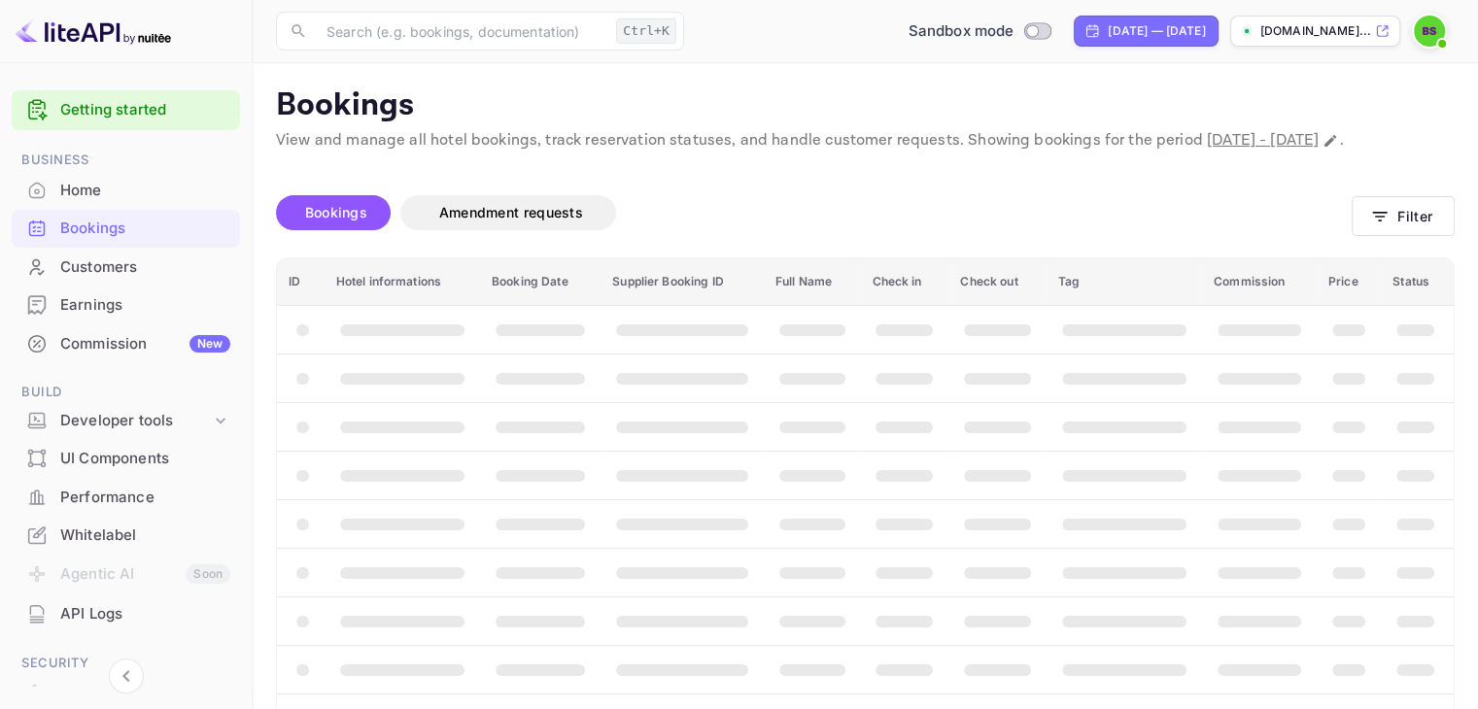
click at [86, 184] on div "Home" at bounding box center [145, 191] width 170 height 22
